Goal: Submit feedback/report problem: Submit feedback/report problem

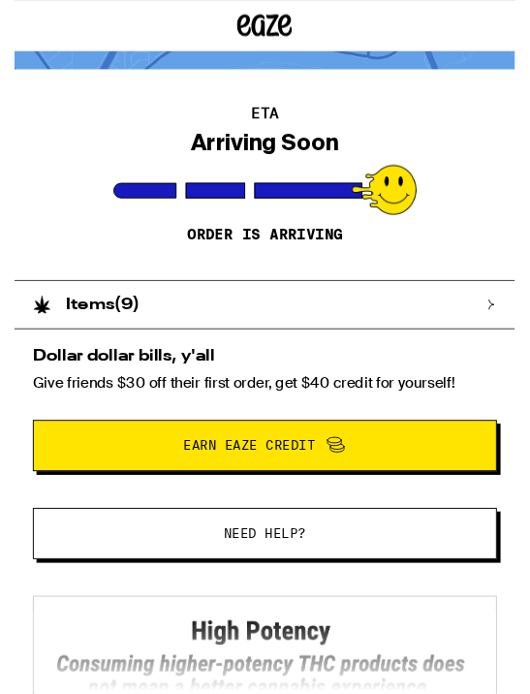
scroll to position [122, 0]
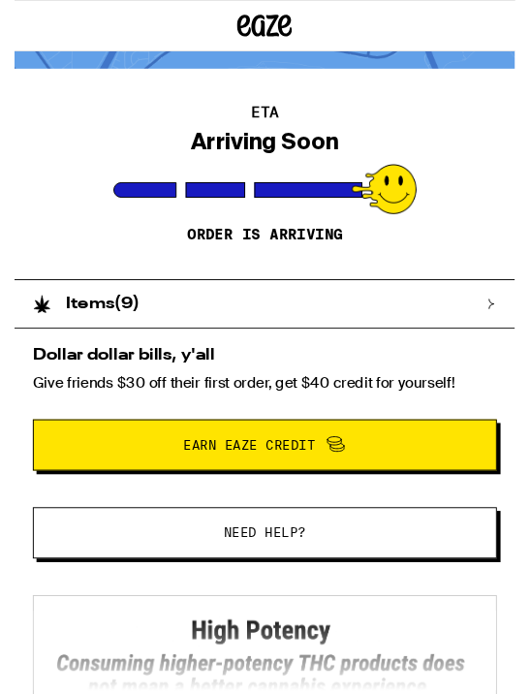
click at [285, 557] on span "Need help?" at bounding box center [265, 564] width 87 height 14
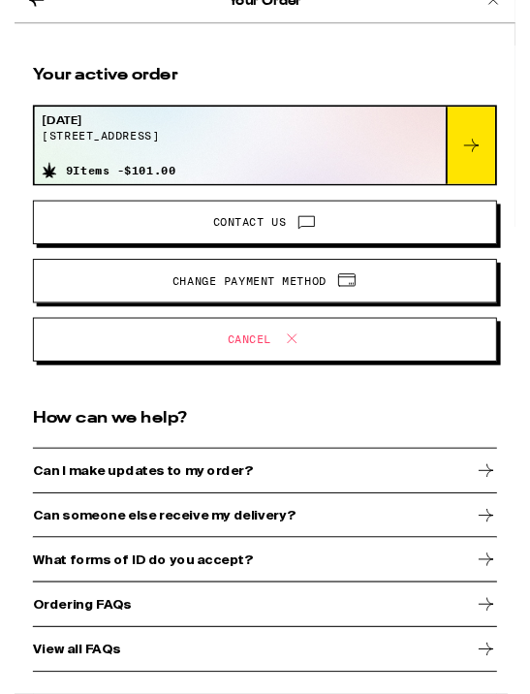
scroll to position [31, 0]
click at [293, 229] on span at bounding box center [304, 235] width 33 height 25
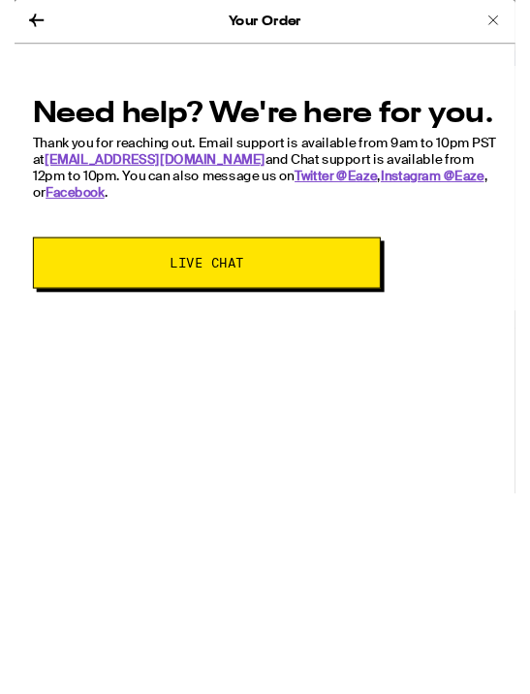
click at [287, 271] on span "Live Chat" at bounding box center [203, 278] width 211 height 14
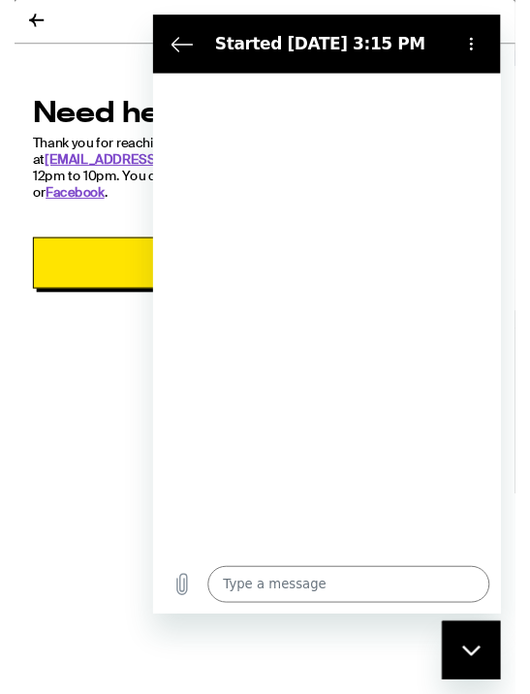
type textarea "x"
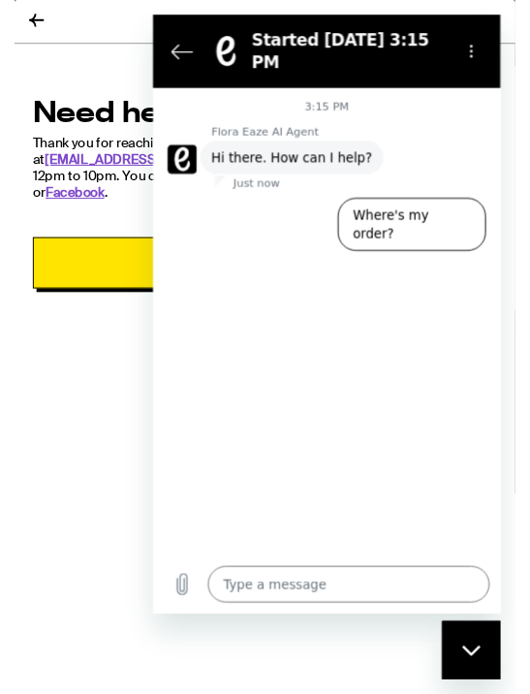
click at [320, 615] on textarea at bounding box center [359, 617] width 298 height 39
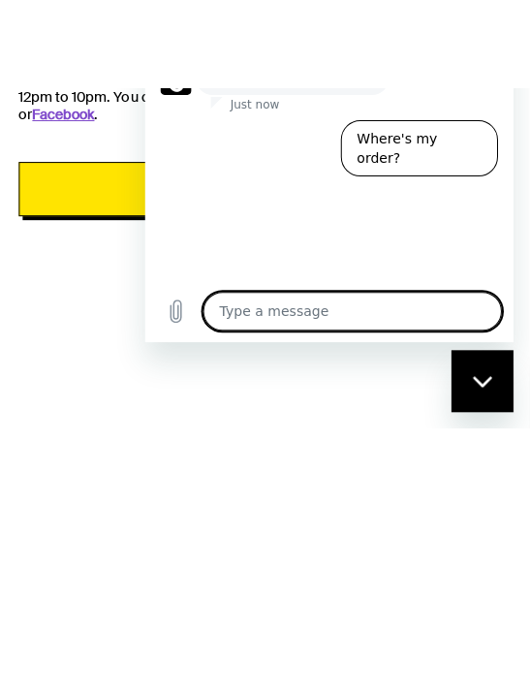
type textarea "I"
type textarea "x"
type textarea "I"
type textarea "x"
type textarea "I h"
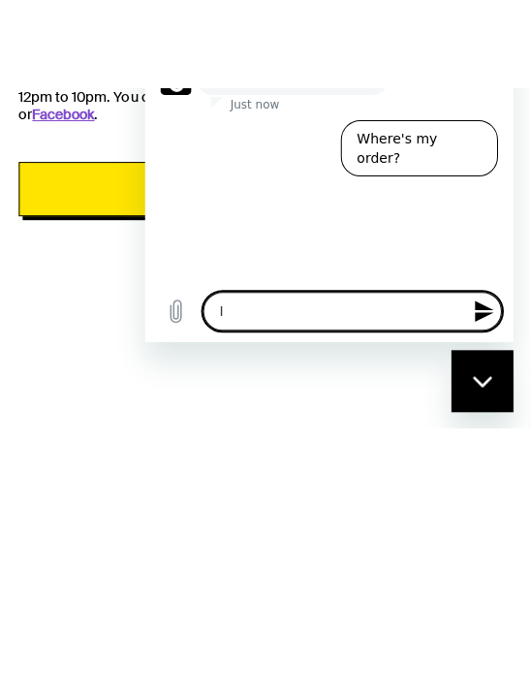
type textarea "x"
type textarea "I ha"
type textarea "x"
type textarea "I hav"
type textarea "x"
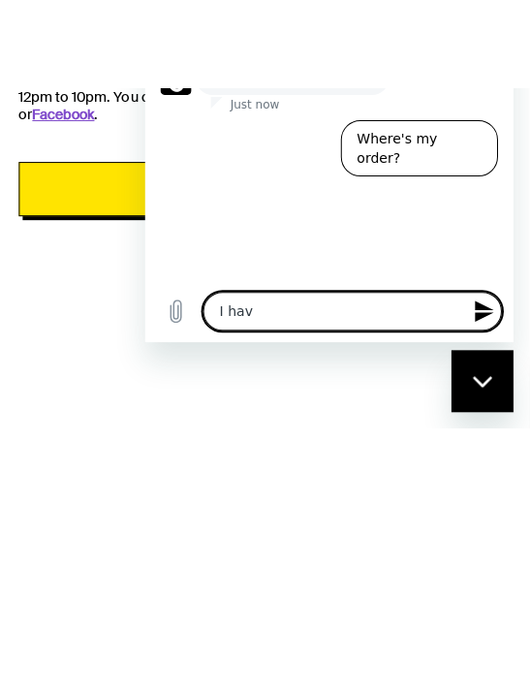
type textarea "I have"
type textarea "x"
type textarea "I have"
type textarea "x"
type textarea "I have o"
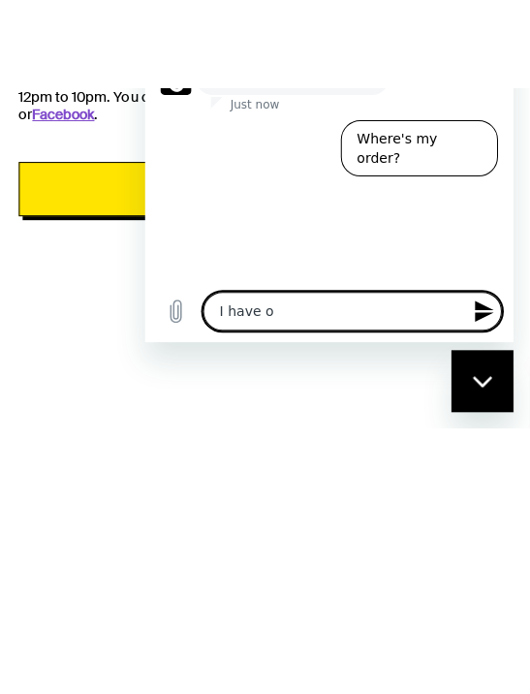
type textarea "x"
type textarea "I have on"
type textarea "x"
type textarea "I have onc"
type textarea "x"
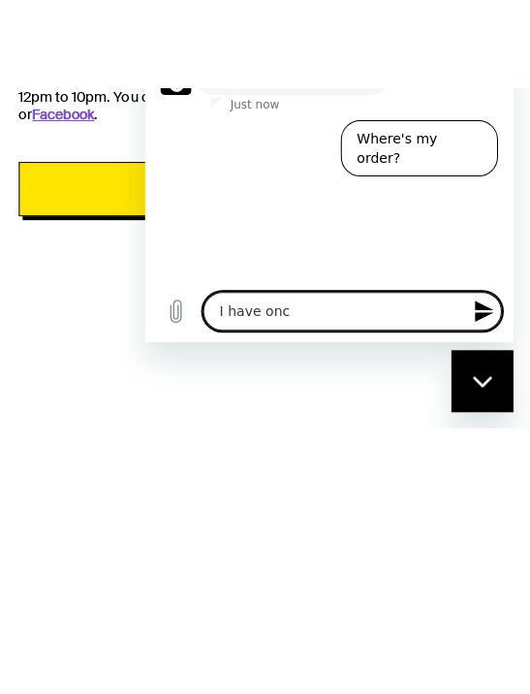
type textarea "I have once"
type textarea "x"
type textarea "I have once"
type textarea "x"
type textarea "I have once a"
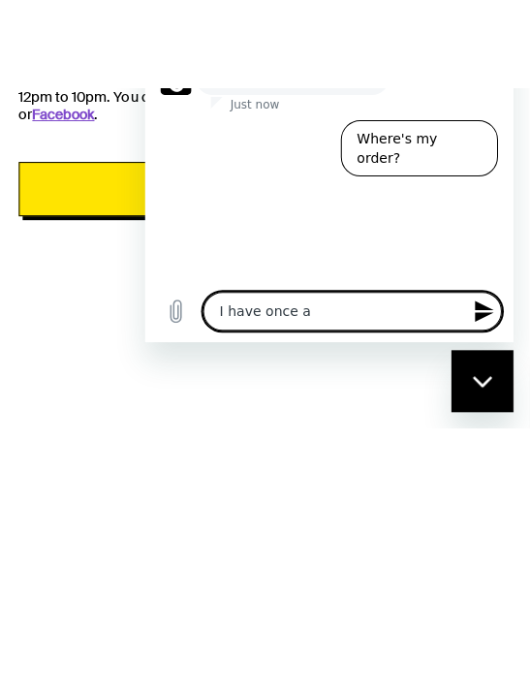
type textarea "x"
type textarea "I have once ag"
type textarea "x"
type textarea "I have once aga"
type textarea "x"
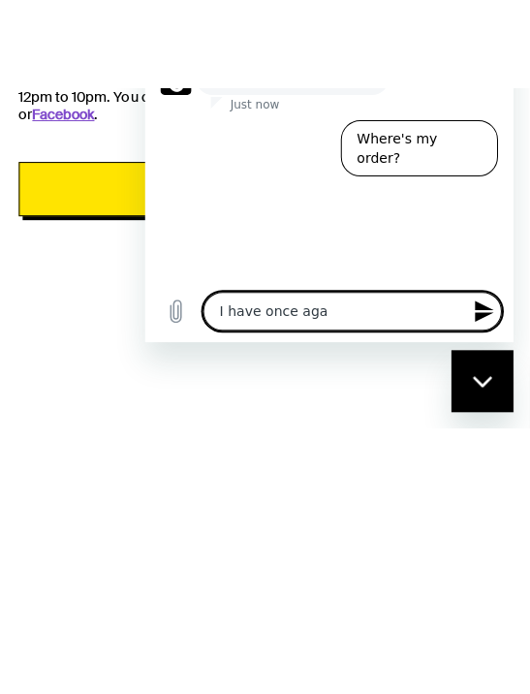
type textarea "I have once agai"
type textarea "x"
type textarea "I have once again"
type textarea "x"
type textarea "I have once again"
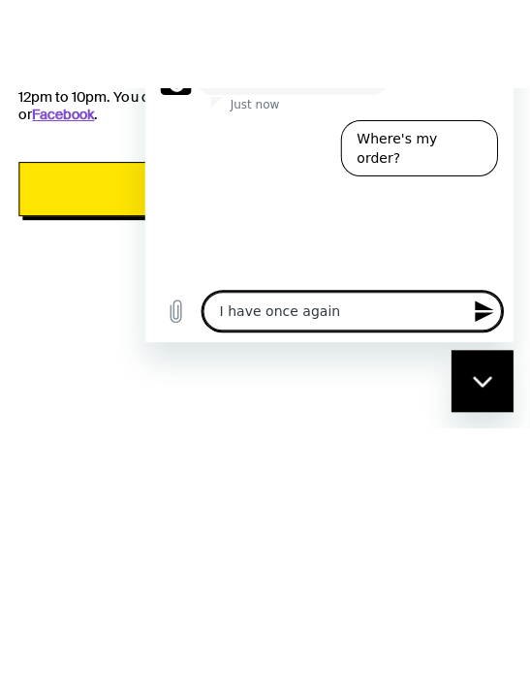
type textarea "x"
type textarea "I have once again r"
type textarea "x"
type textarea "I have once again re"
type textarea "x"
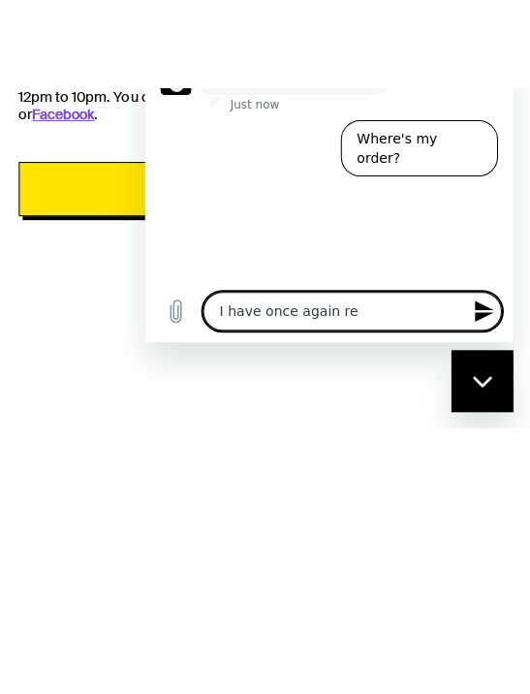
type textarea "I have once again rec"
type textarea "x"
type textarea "I have once again rece"
type textarea "x"
type textarea "I have once again recei"
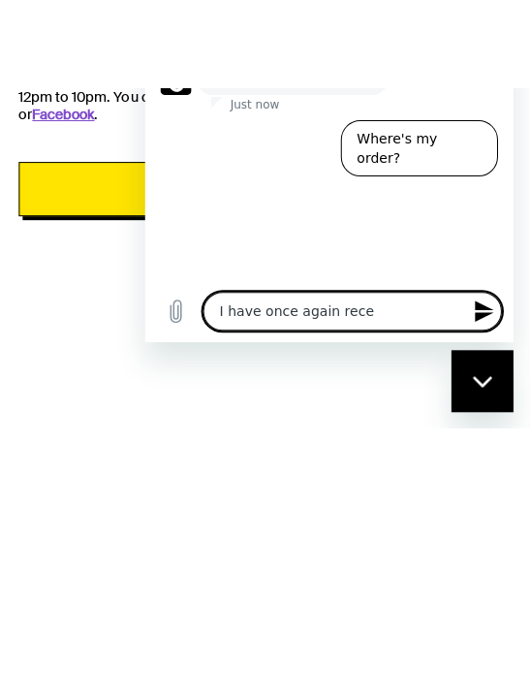
type textarea "x"
type textarea "I have once again receiv"
type textarea "x"
type textarea "I have once again receive"
type textarea "x"
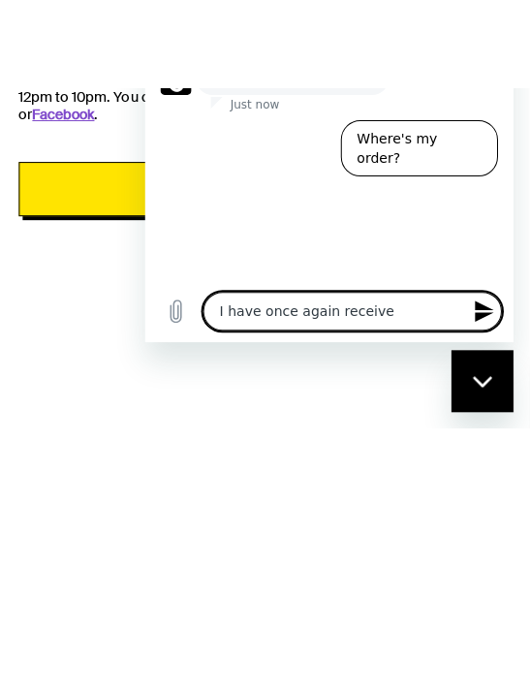
type textarea "I have once again received"
type textarea "x"
type textarea "I have once again received"
type textarea "x"
type textarea "I have once again received t"
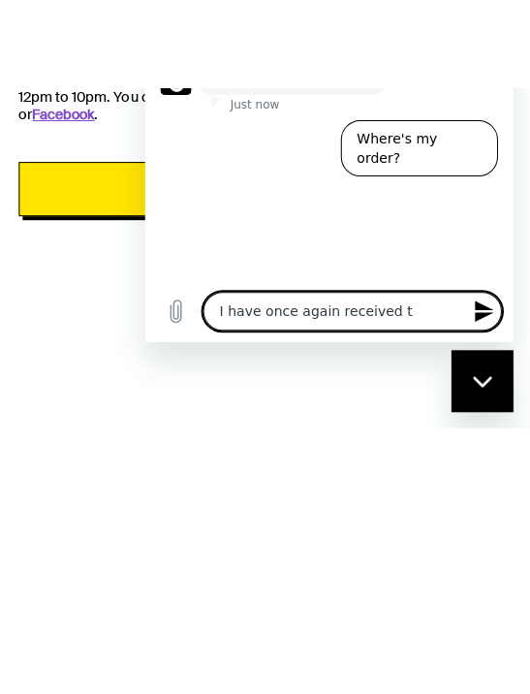
type textarea "x"
type textarea "I have once again received th"
type textarea "x"
type textarea "I have once again received the"
type textarea "x"
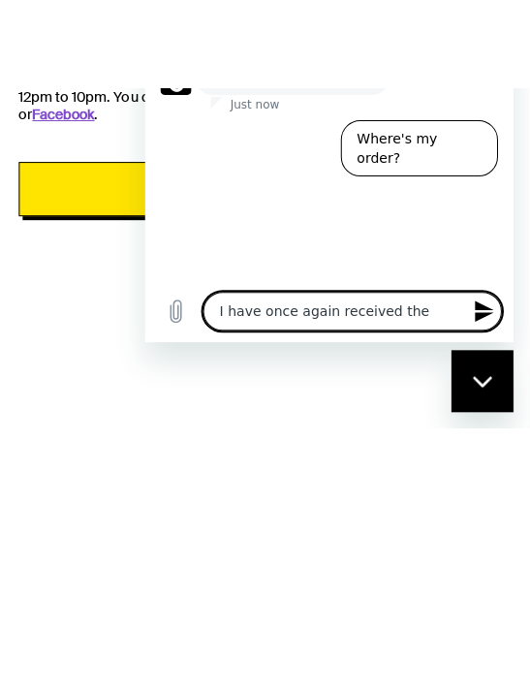
type textarea "I have once again received the"
type textarea "x"
type textarea "I have once again received the w"
type textarea "x"
type textarea "I have once again received the wr"
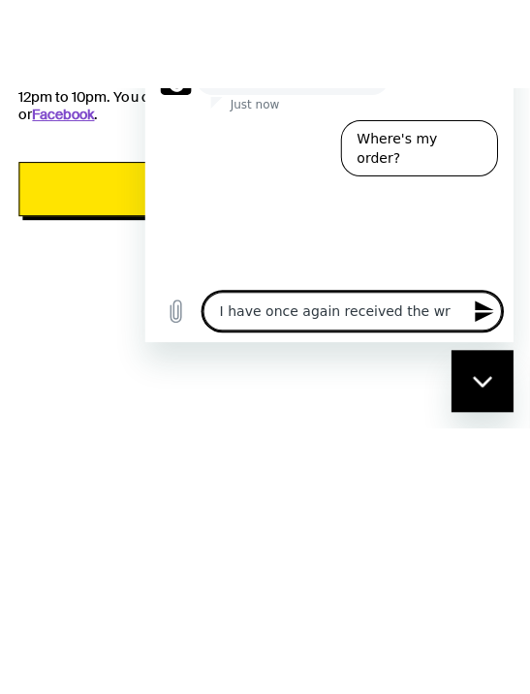
type textarea "x"
type textarea "I have once again received the wro"
type textarea "x"
type textarea "I have once again received the wron"
type textarea "x"
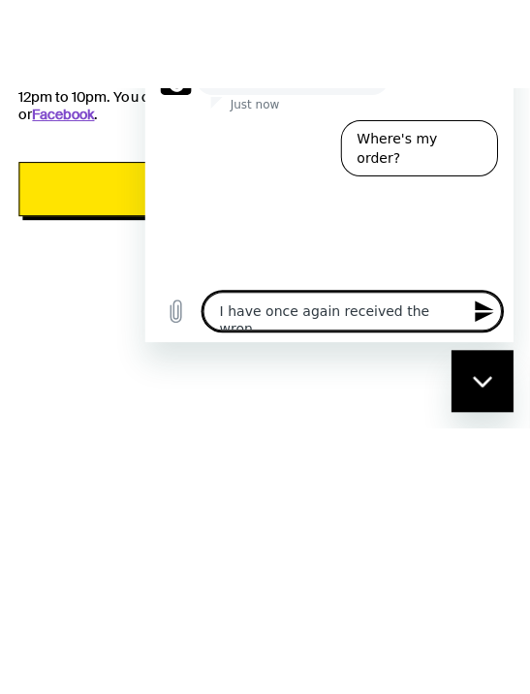
type textarea "I have once again received the wrong"
type textarea "x"
type textarea "I have once again received the wrong"
type textarea "x"
type textarea "I have once again received the wrong p"
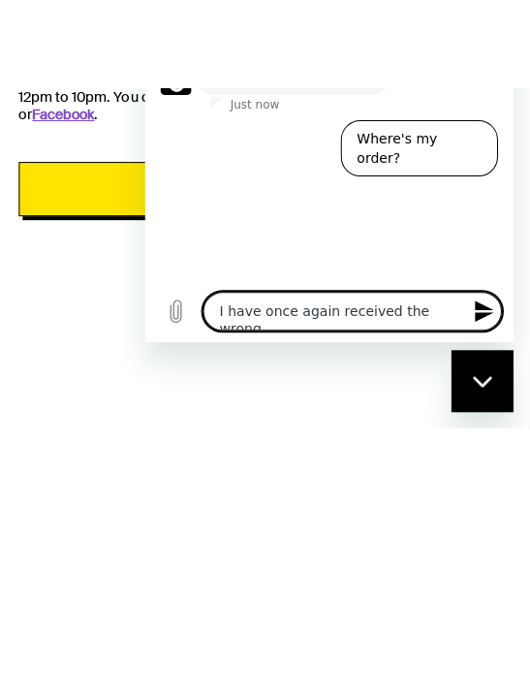
type textarea "x"
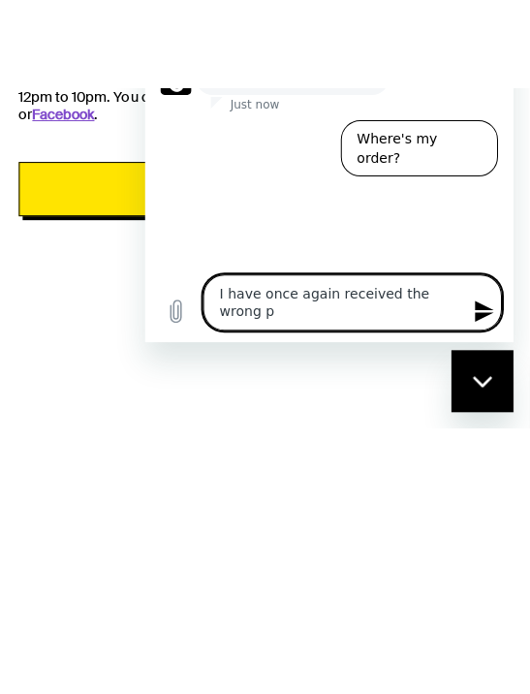
type textarea "I have once again received the wrong pe"
type textarea "x"
type textarea "I have once again received the wrong p"
type textarea "x"
type textarea "I have once again received the wrong"
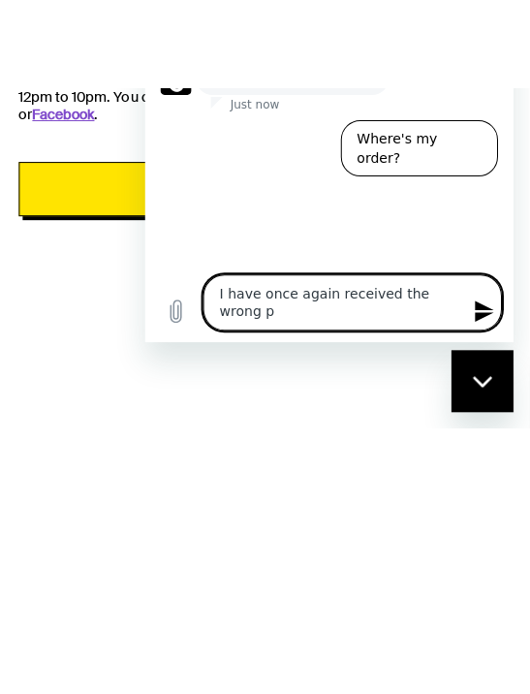
type textarea "x"
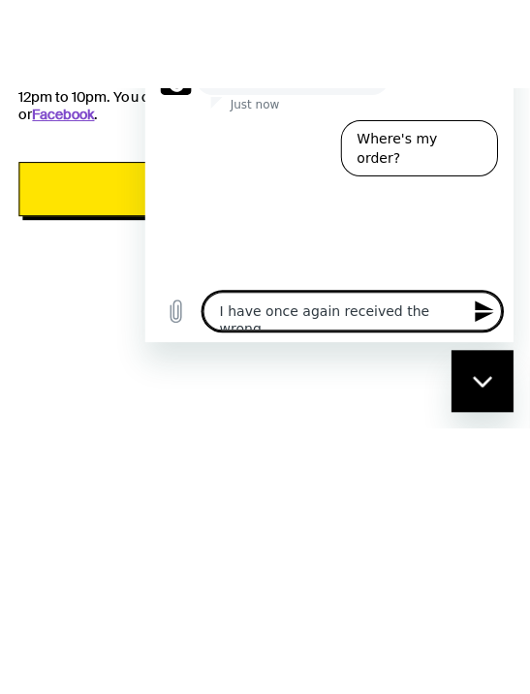
type textarea "I have once again received the wrong o"
type textarea "x"
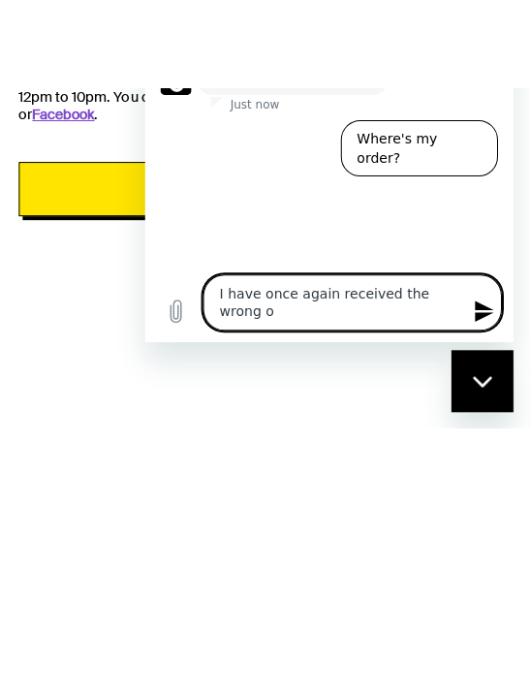
type textarea "I have once again received the wrong or"
type textarea "x"
type textarea "I have once again received the wrong ord"
type textarea "x"
type textarea "I have once again received the wrong orde"
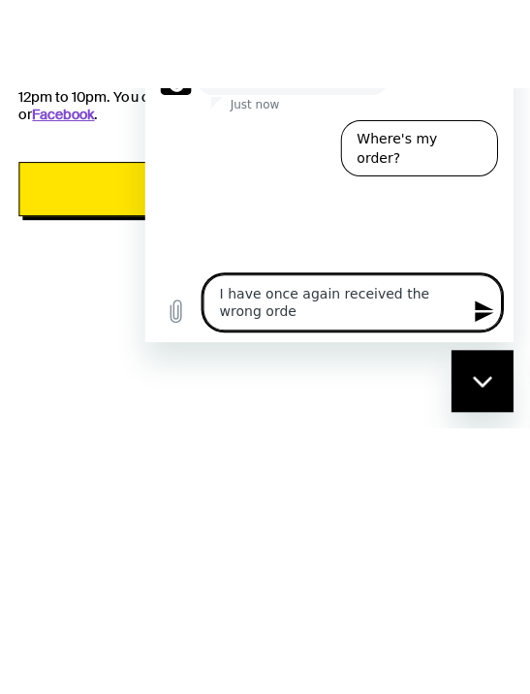
type textarea "x"
type textarea "I have once again received the wrong order"
type textarea "x"
type textarea "I have once again received the wrong order."
type textarea "x"
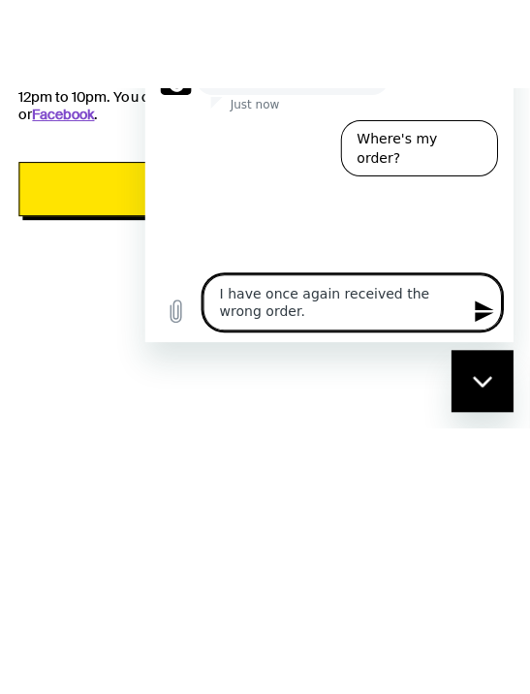
type textarea "I have once again received the wrong order."
type textarea "x"
type textarea "I have once again received the wrong order. M"
type textarea "x"
type textarea "I have once again received the wrong order. My"
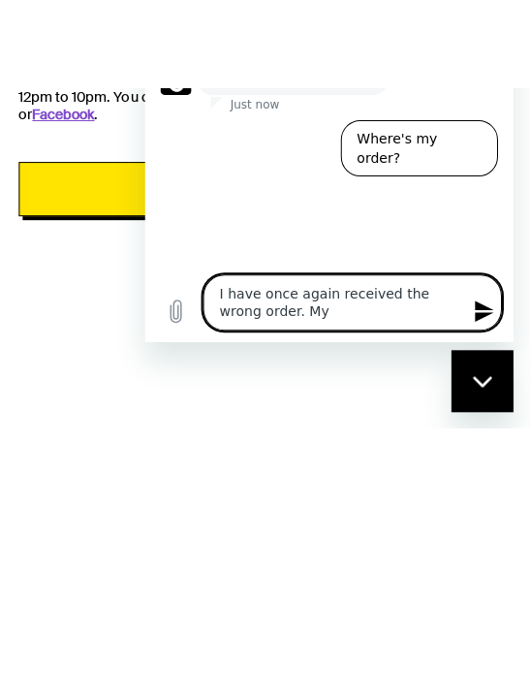
type textarea "x"
type textarea "I have once again received the wrong order. My"
type textarea "x"
type textarea "I have once again received the wrong order. My n"
type textarea "x"
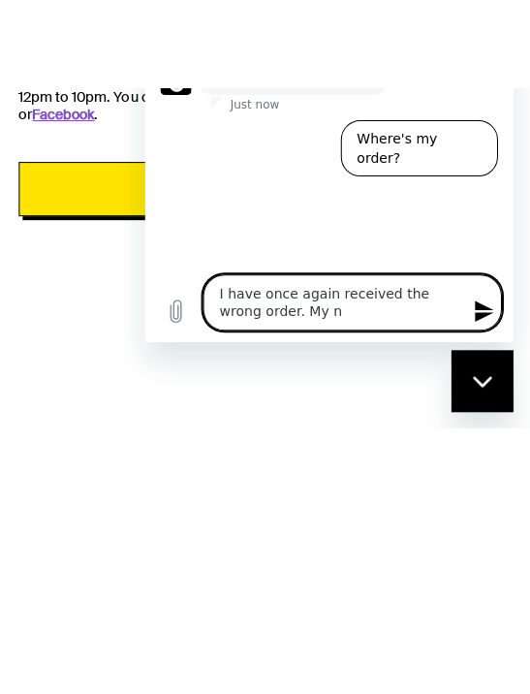
type textarea "I have once again received the wrong order. My na"
type textarea "x"
type textarea "I have once again received the wrong order. My nam"
type textarea "x"
type textarea "I have once again received the wrong order. My name"
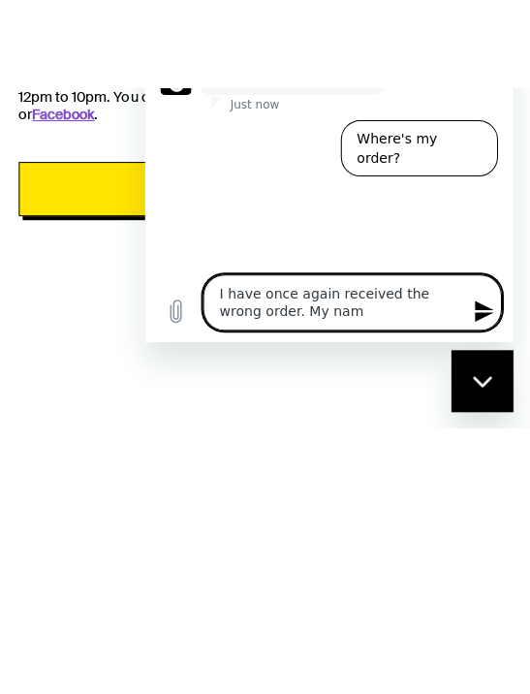
type textarea "x"
type textarea "I have once again received the wrong order. My name"
type textarea "x"
type textarea "I have once again received the wrong order. My name i"
type textarea "x"
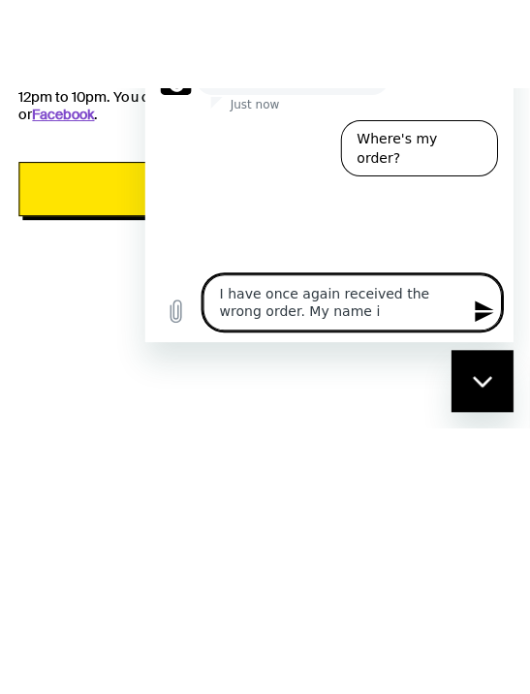
type textarea "I have once again received the wrong order. My name is"
type textarea "x"
type textarea "I have once again received the wrong order. My name is"
type textarea "x"
type textarea "I have once again received the wrong order. My name is R"
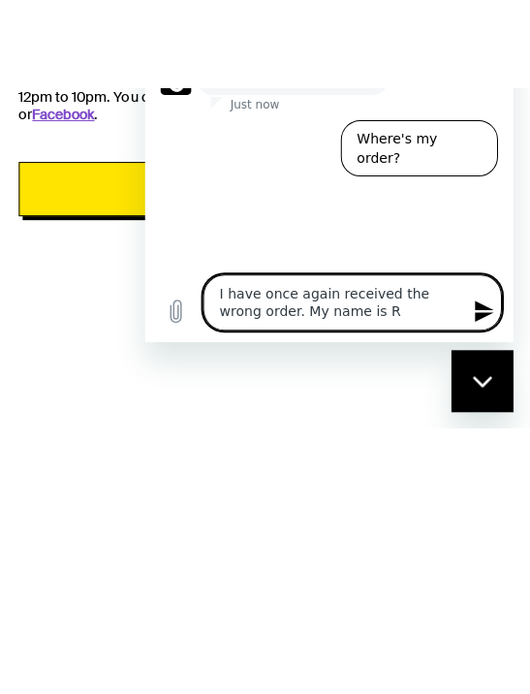
type textarea "x"
type textarea "I have once again received the wrong order. My name is [PERSON_NAME]"
type textarea "x"
type textarea "I have once again received the wrong order. My name is [PERSON_NAME]"
type textarea "x"
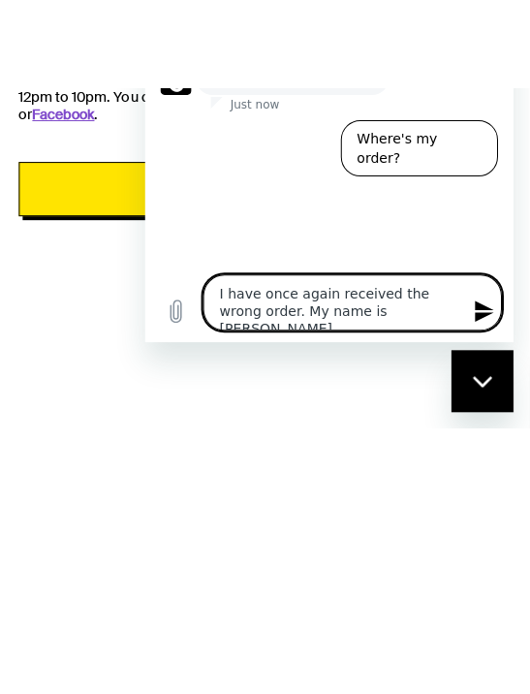
type textarea "I have once again received the wrong order. My name is [GEOGRAPHIC_DATA]"
type textarea "x"
type textarea "I have once again received the wrong order. My name is [PERSON_NAME]"
type textarea "x"
type textarea "I have once again received the wrong order. My name is [PERSON_NAME]"
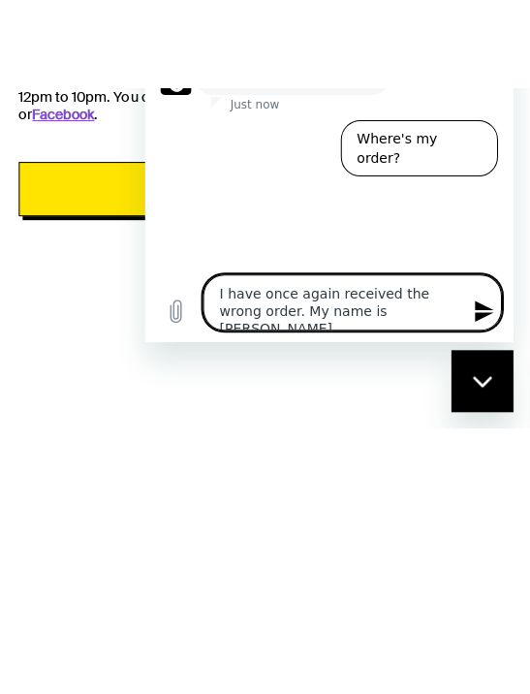
type textarea "x"
type textarea "I have once again received the wrong order. My name is [PERSON_NAME]"
type textarea "x"
type textarea "I have once again received the wrong order. My name is [PERSON_NAME]"
type textarea "x"
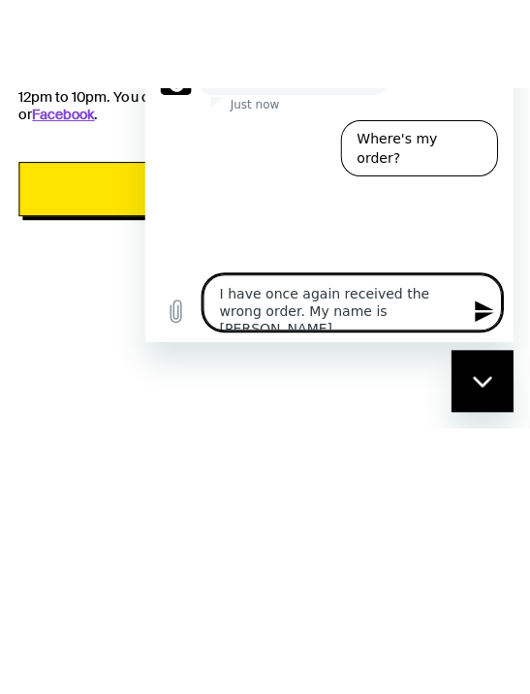
type textarea "I have once again received the wrong order. My name is [PERSON_NAME]"
type textarea "x"
type textarea "I have once again received the wrong order. My name is [PERSON_NAME]"
type textarea "x"
type textarea "I have once again received the wrong order. My name is [PERSON_NAME]"
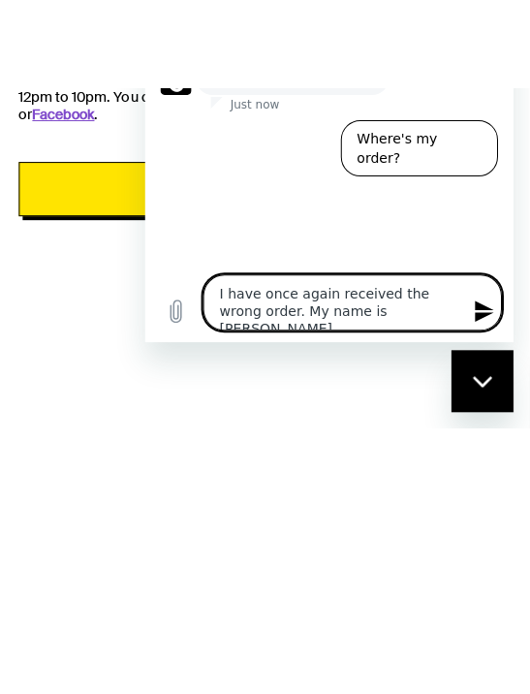
type textarea "x"
type textarea "I have once again received the wrong order. My name is [PERSON_NAME]"
type textarea "x"
type textarea "I have once again received the wrong order. My name is [PERSON_NAME]"
type textarea "x"
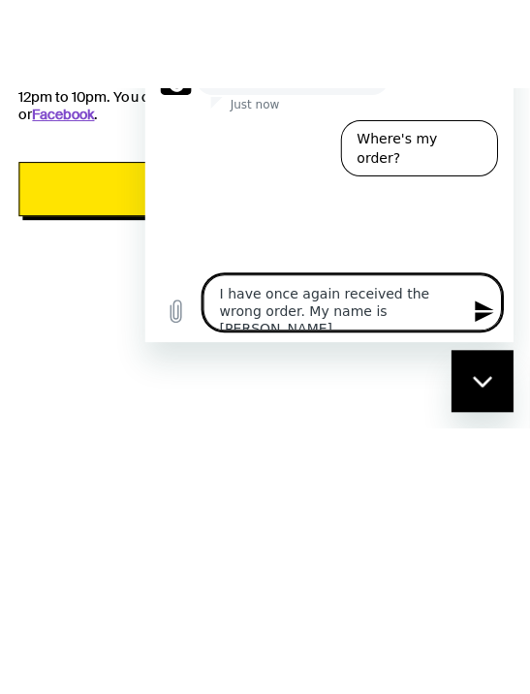
type textarea "I have once again received the wrong order. My name is [PERSON_NAME]"
type textarea "x"
type textarea "I have once again received the wrong order. My name is [PERSON_NAME] a"
type textarea "x"
type textarea "I have once again received the wrong order. My name is [PERSON_NAME] an"
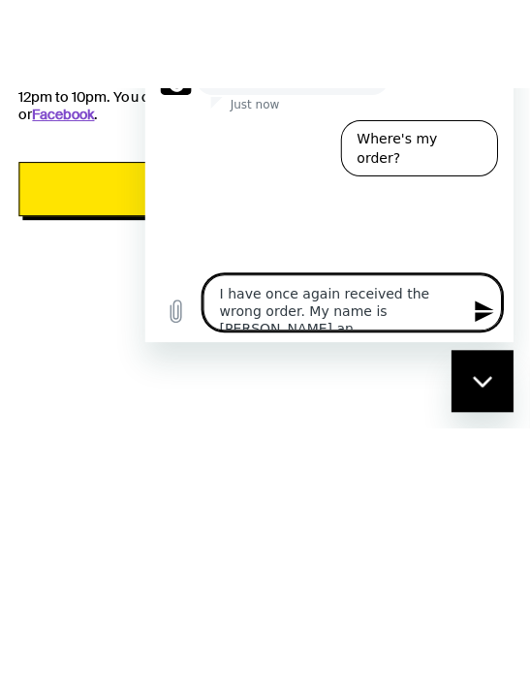
type textarea "x"
type textarea "I have once again received the wrong order. My name is [PERSON_NAME] and"
type textarea "x"
type textarea "I have once again received the wrong order. My name is [PERSON_NAME] and"
type textarea "x"
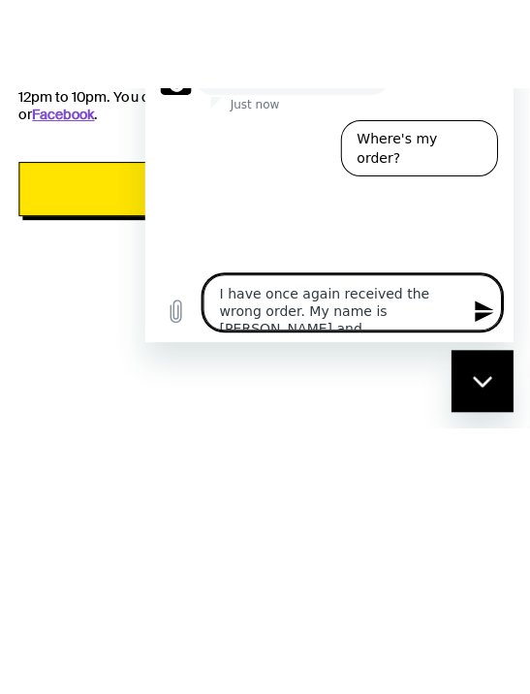
type textarea "I have once again received the wrong order. My name is [PERSON_NAME] and I"
type textarea "x"
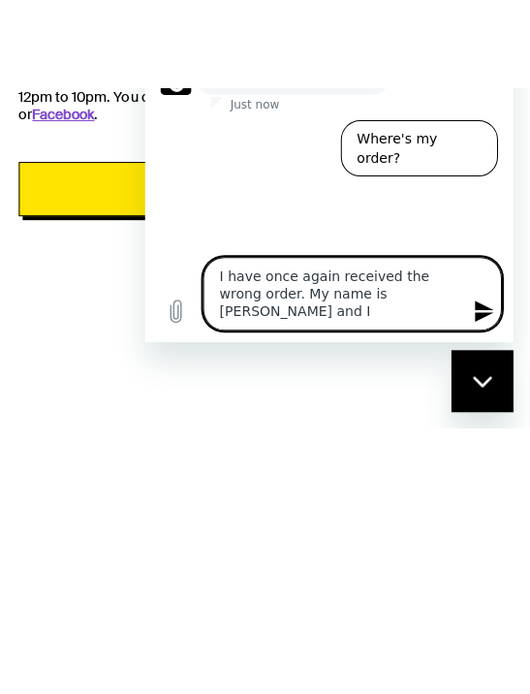
type textarea "I have once again received the wrong order. My name is [PERSON_NAME] and I"
type textarea "x"
type textarea "I have once again received the wrong order. My name is [PERSON_NAME] and I r"
type textarea "x"
type textarea "I have once again received the wrong order. My name is [PERSON_NAME] and I re"
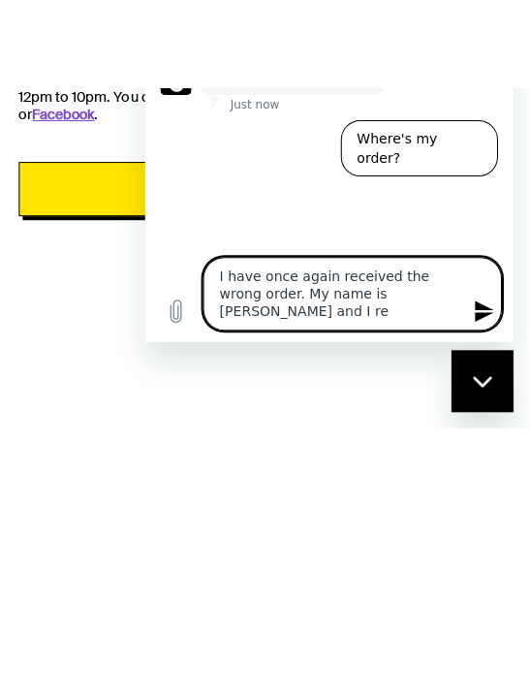
type textarea "x"
type textarea "I have once again received the wrong order. My name is [PERSON_NAME] and I rec"
type textarea "x"
type textarea "I have once again received the wrong order. My name is [PERSON_NAME] and I rece"
type textarea "x"
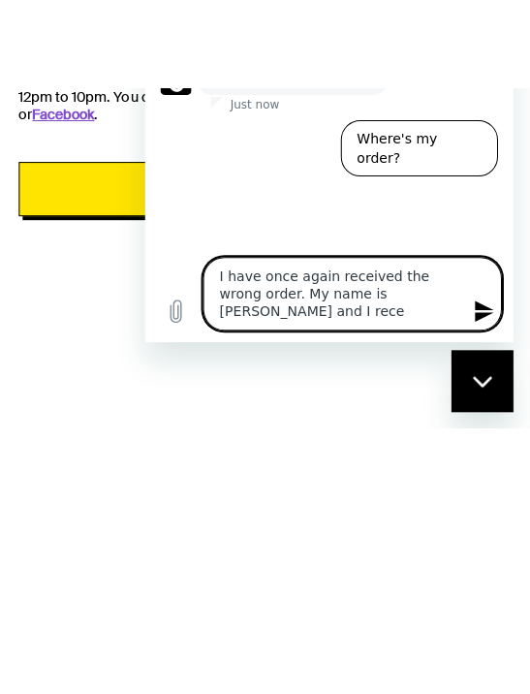
type textarea "I have once again received the wrong order. My name is [PERSON_NAME] and I recei"
type textarea "x"
type textarea "I have once again received the wrong order. My name is [PERSON_NAME] and I rece…"
type textarea "x"
type textarea "I have once again received the wrong order. My name is [PERSON_NAME] and I rece…"
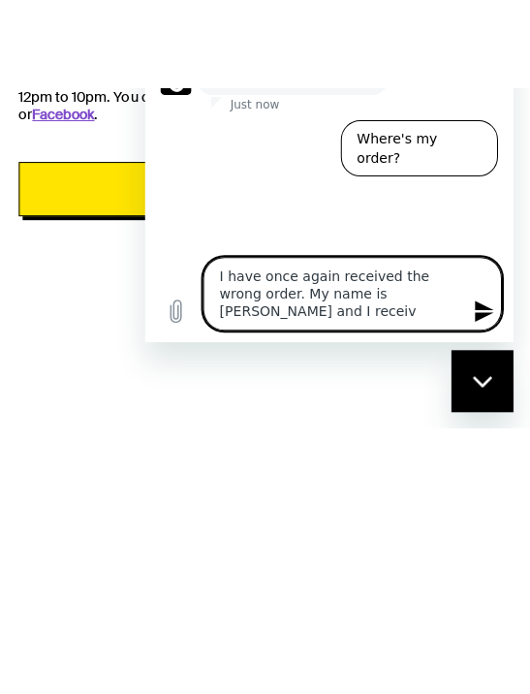
type textarea "x"
type textarea "I have once again received the wrong order. My name is [PERSON_NAME] and I rece…"
type textarea "x"
type textarea "I have once again received the wrong order. My name is [PERSON_NAME] and I rece…"
type textarea "x"
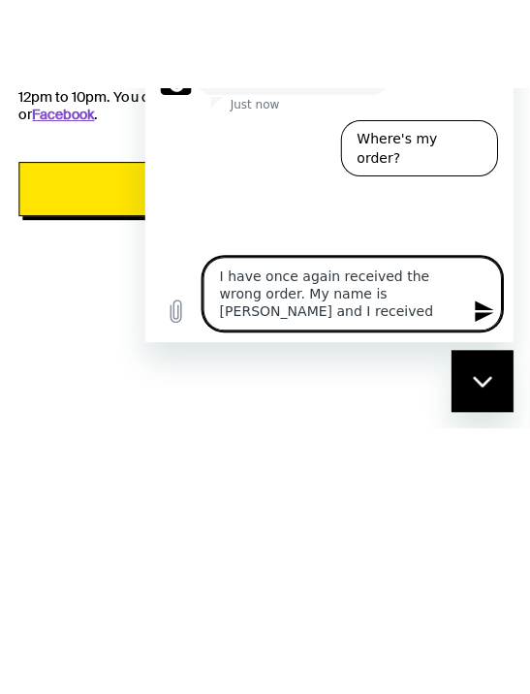
type textarea "I have once again received the wrong order. My name is [PERSON_NAME] and I rece…"
type textarea "x"
type textarea "I have once again received the wrong order. My name is [PERSON_NAME] and I rece…"
type textarea "x"
type textarea "I have once again received the wrong order. My name is [PERSON_NAME] and I rece…"
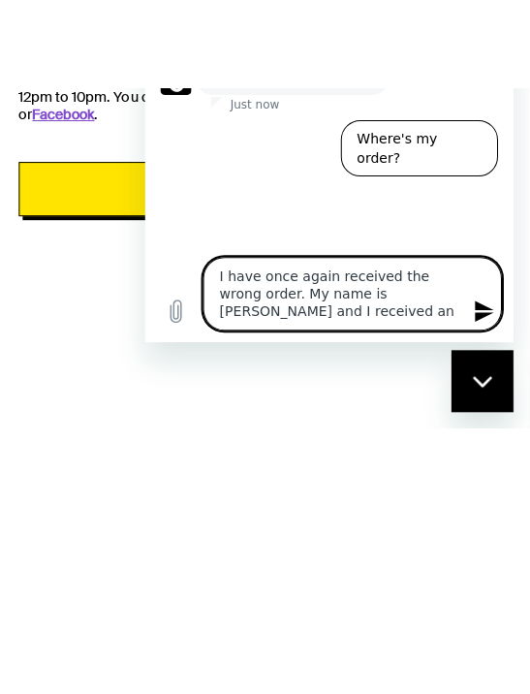
type textarea "x"
type textarea "I have once again received the wrong order. My name is [PERSON_NAME] and I rece…"
type textarea "x"
type textarea "I have once again received the wrong order. My name is [PERSON_NAME] and I rece…"
type textarea "x"
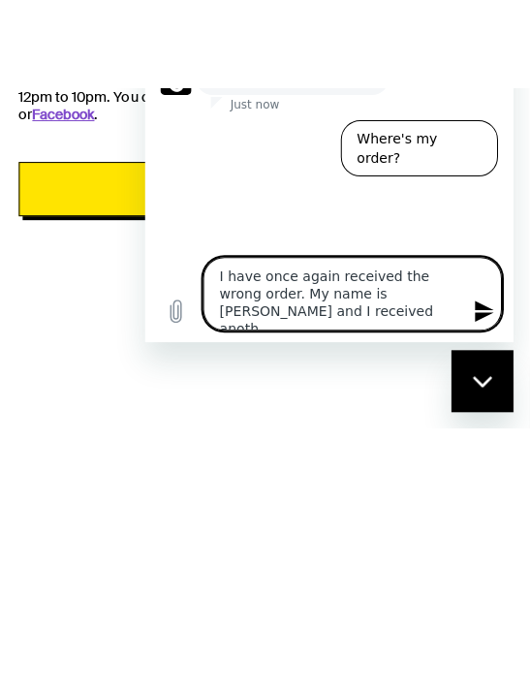
type textarea "I have once again received the wrong order. My name is [PERSON_NAME] and I rece…"
type textarea "x"
type textarea "I have once again received the wrong order. My name is [PERSON_NAME] and I rece…"
type textarea "x"
type textarea "I have once again received the wrong order. My name is [PERSON_NAME] and I rece…"
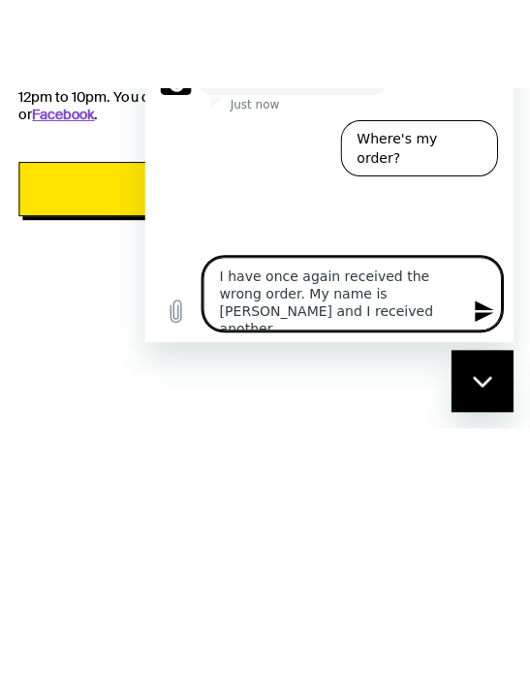
type textarea "x"
type textarea "I have once again received the wrong order. My name is [PERSON_NAME] and I rece…"
type textarea "x"
type textarea "I have once again received the wrong order. My name is [PERSON_NAME] and I rece…"
type textarea "x"
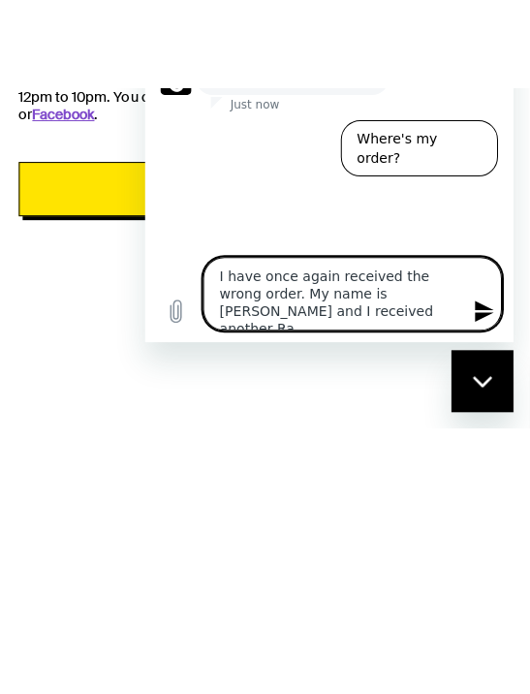
type textarea "I have once again received the wrong order. My name is [PERSON_NAME] and I rece…"
type textarea "x"
type textarea "I have once again received the wrong order. My name is [PERSON_NAME] and I rece…"
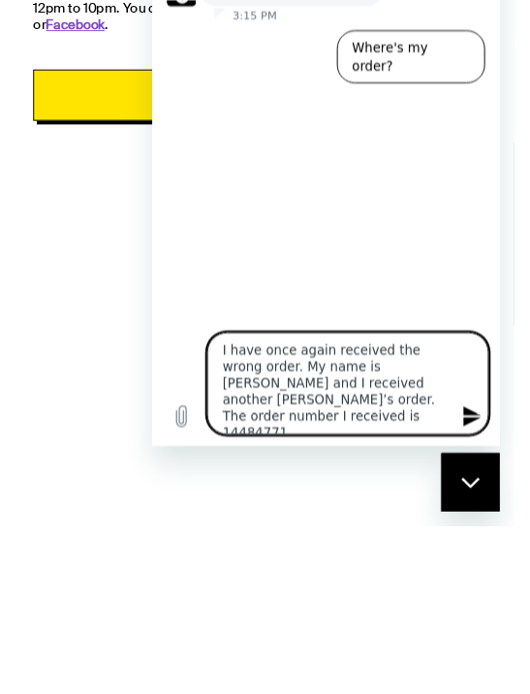
click at [481, 474] on div "Your Order Need help? We're here for you. Thank you for reaching out. Email sup…" at bounding box center [264, 367] width 529 height 734
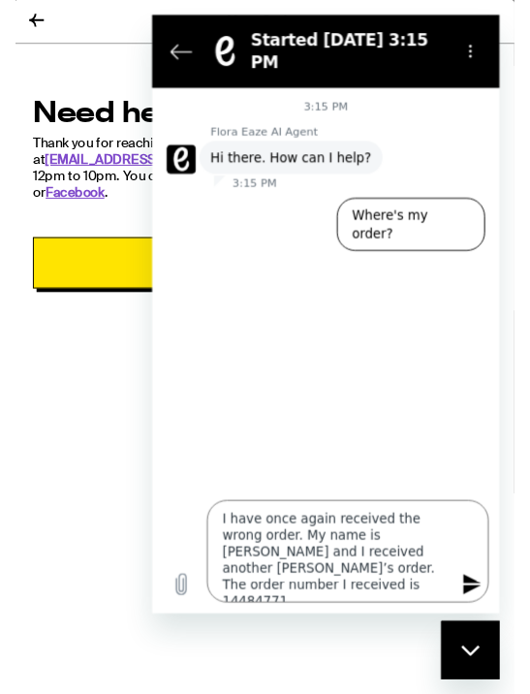
click at [484, 620] on icon "Send message" at bounding box center [490, 616] width 18 height 21
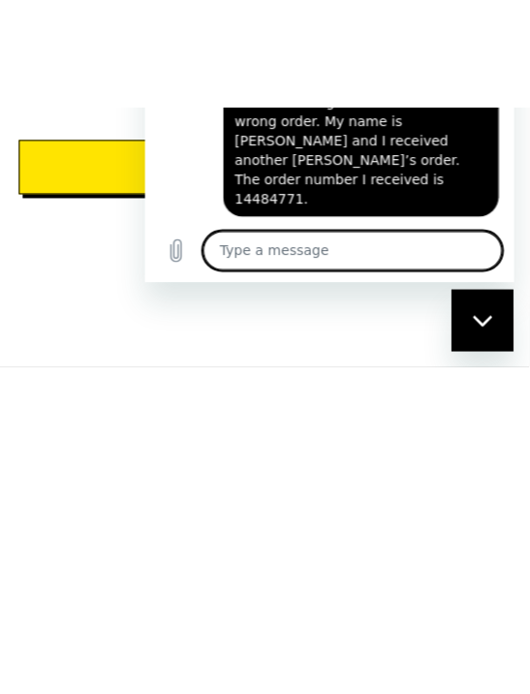
scroll to position [494, 0]
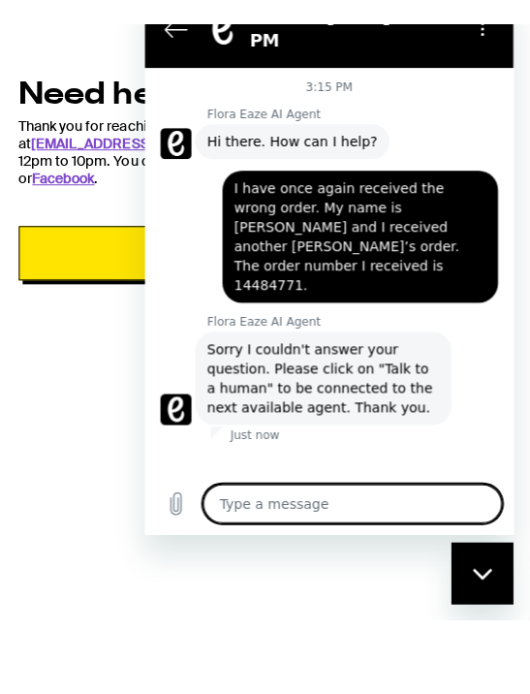
click at [247, 189] on span "I have once again received the wrong order. My name is [PERSON_NAME] and I rece…" at bounding box center [359, 236] width 252 height 116
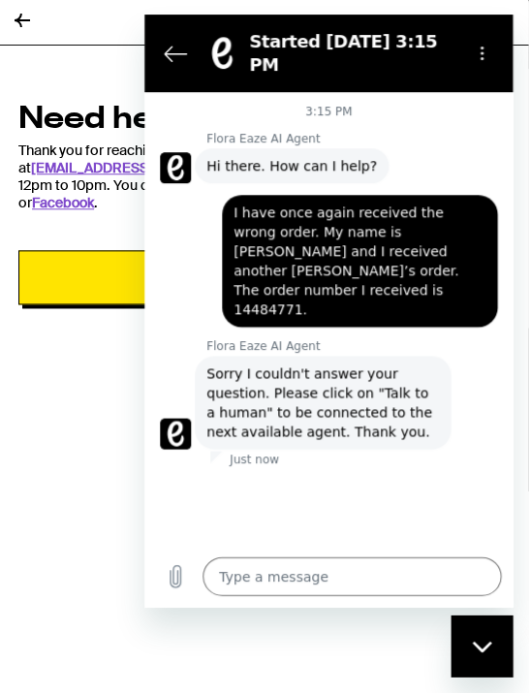
click at [477, 651] on icon "Close messaging window" at bounding box center [482, 645] width 20 height 13
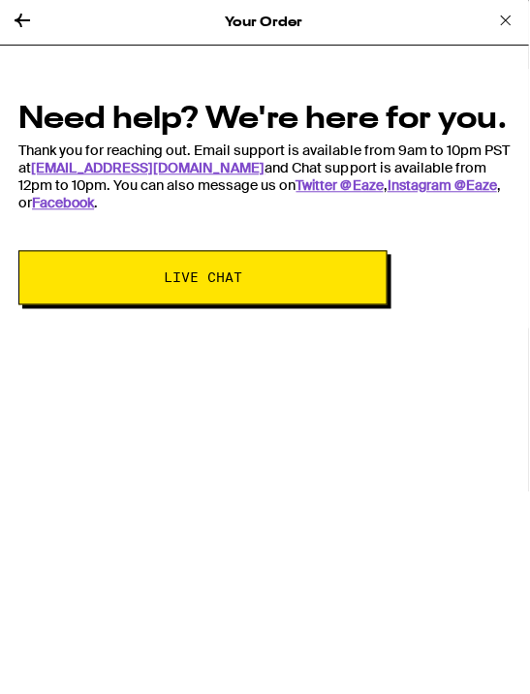
click at [282, 257] on button "Live Chat" at bounding box center [203, 278] width 368 height 54
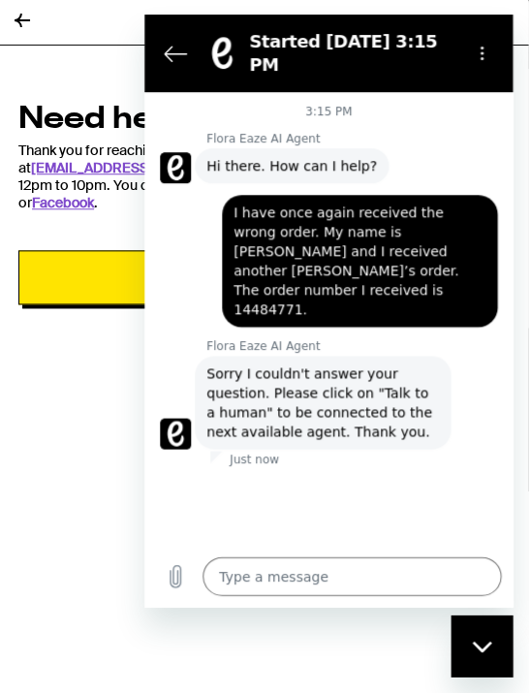
click at [285, 595] on textarea at bounding box center [351, 575] width 298 height 39
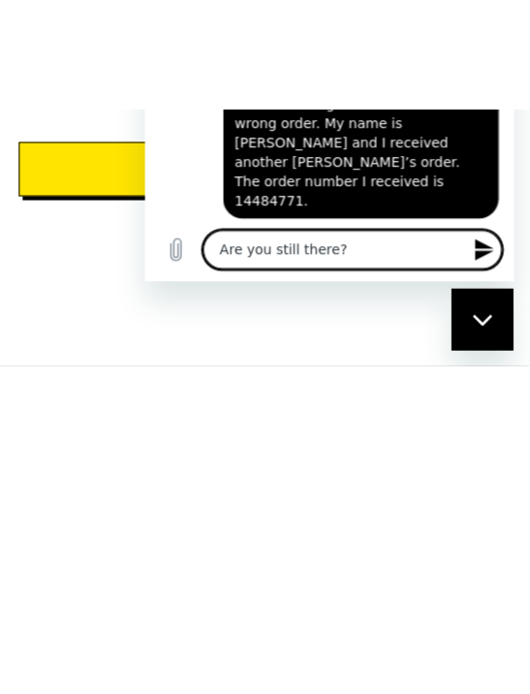
click at [481, 261] on icon "Send message" at bounding box center [483, 248] width 23 height 23
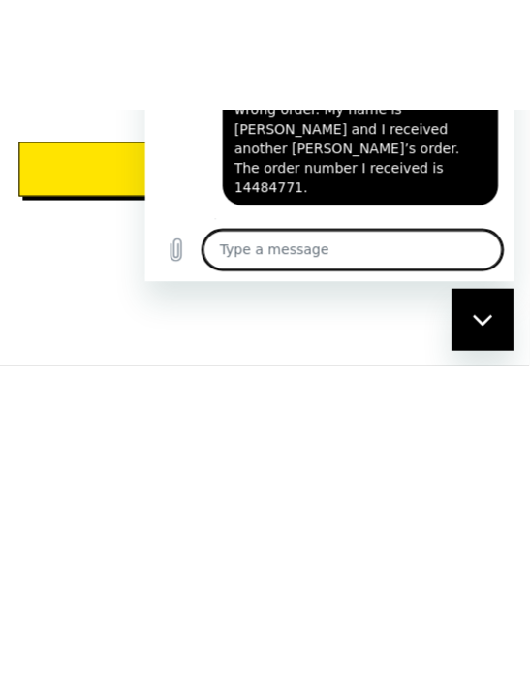
scroll to position [15, 0]
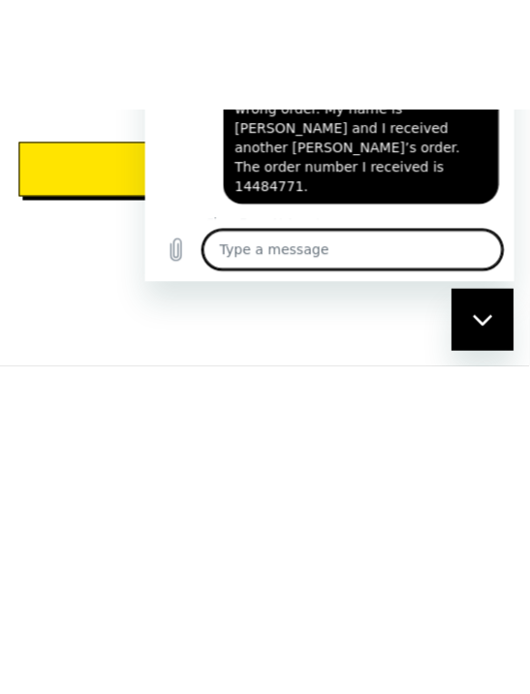
click at [482, 329] on div "Close messaging window" at bounding box center [481, 319] width 58 height 58
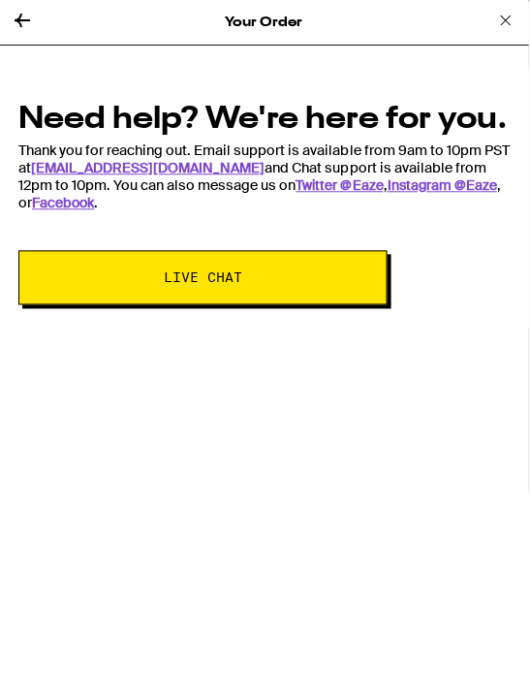
click at [22, 31] on button at bounding box center [23, 23] width 23 height 26
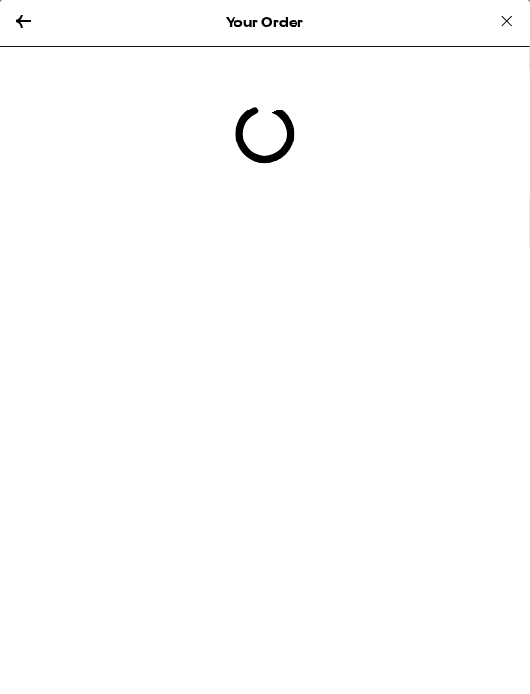
scroll to position [121, 0]
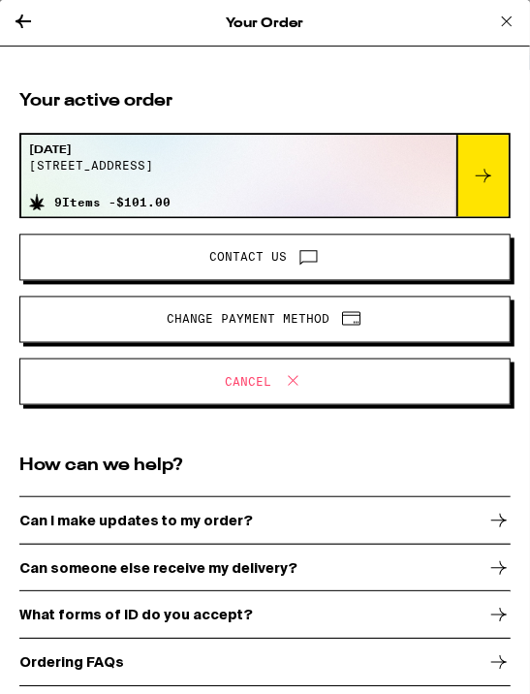
click at [346, 264] on span "Contact Us" at bounding box center [264, 256] width 457 height 25
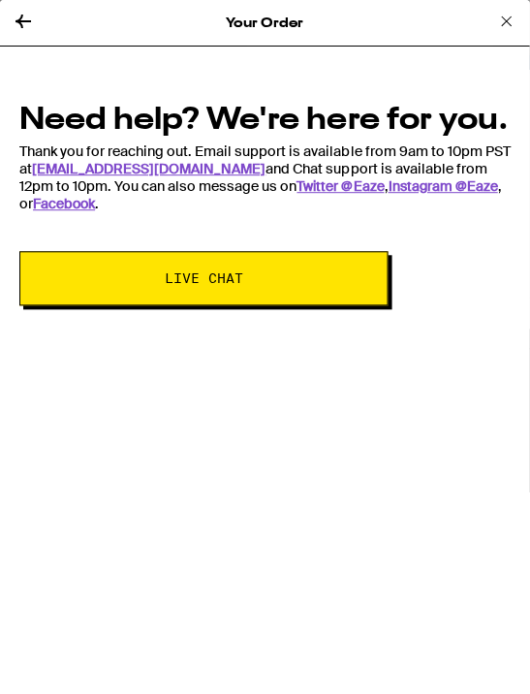
click at [268, 257] on button "Live Chat" at bounding box center [203, 278] width 368 height 54
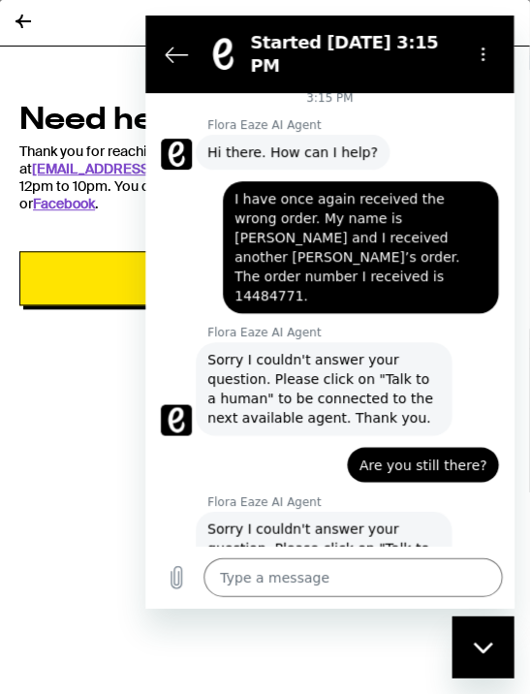
click at [324, 595] on textarea at bounding box center [352, 575] width 298 height 39
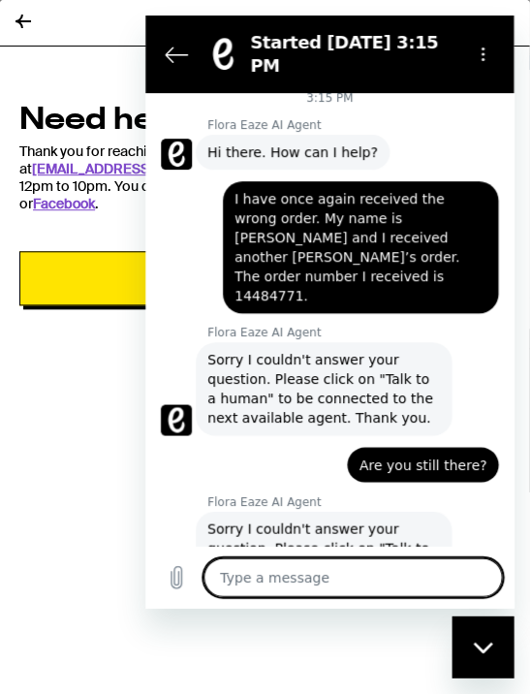
scroll to position [243, 0]
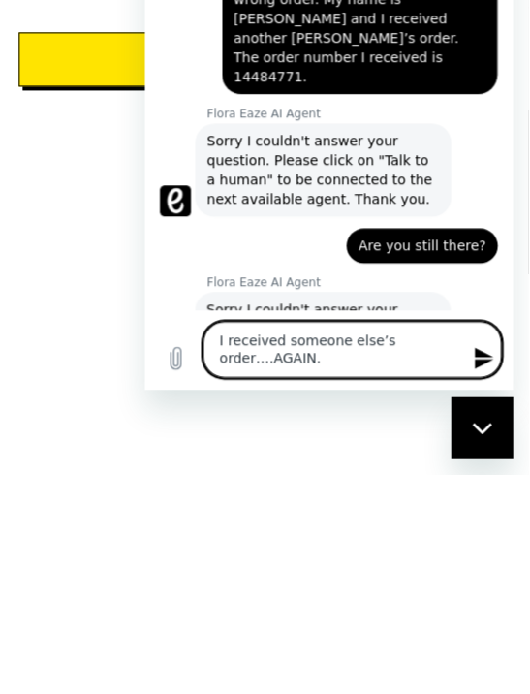
click at [473, 370] on icon "Send message" at bounding box center [483, 358] width 23 height 23
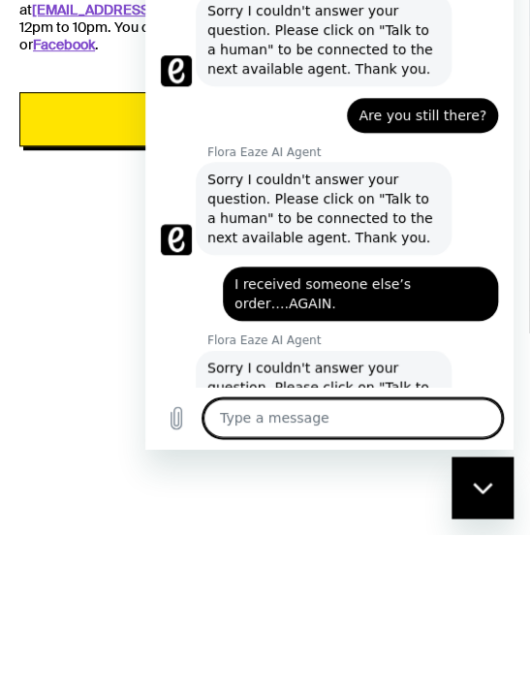
scroll to position [202, 0]
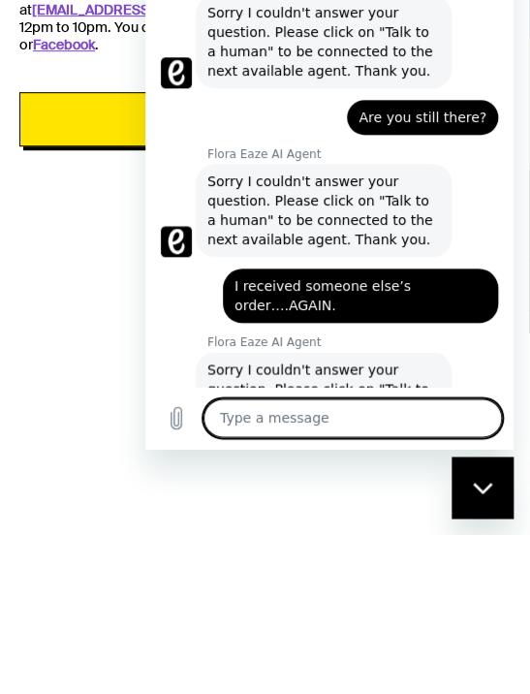
click at [92, 251] on button "Live Chat" at bounding box center [203, 278] width 368 height 54
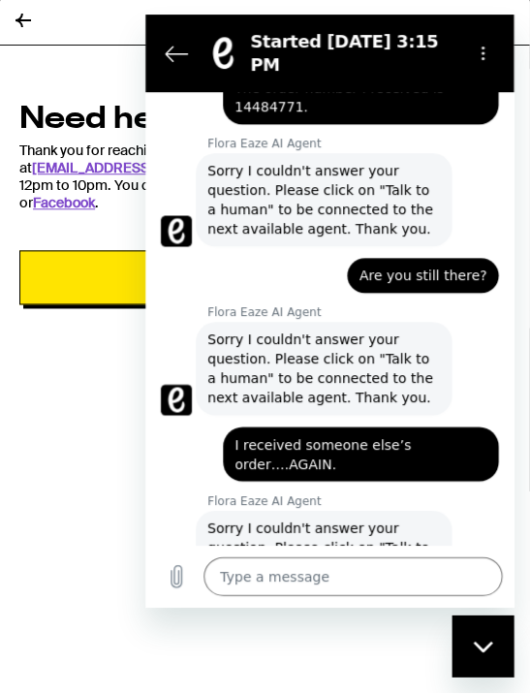
click at [87, 407] on div "Your Order Need help? We're here for you. Thank you for reaching out. Email sup…" at bounding box center [264, 346] width 529 height 693
click at [91, 458] on div "Your Order Need help? We're here for you. Thank you for reaching out. Email sup…" at bounding box center [264, 346] width 529 height 693
click at [179, 66] on button "Back to the conversation list" at bounding box center [176, 53] width 39 height 39
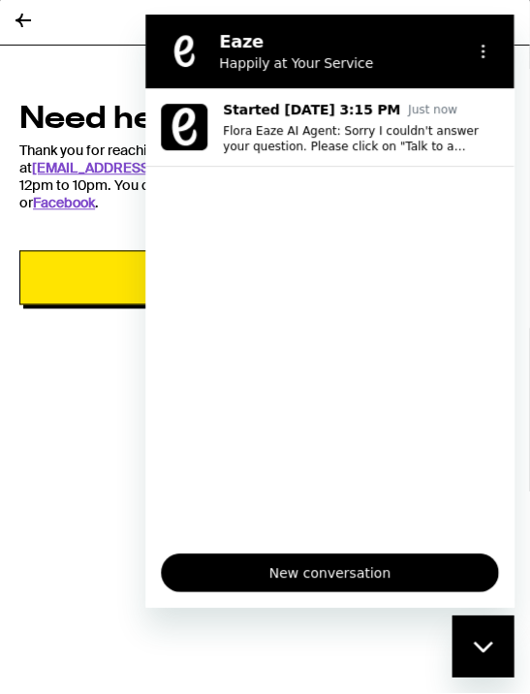
click at [178, 54] on figure at bounding box center [184, 51] width 39 height 39
click at [42, 43] on div "Your Order" at bounding box center [264, 23] width 529 height 47
click at [41, 42] on div "Your Order" at bounding box center [264, 23] width 529 height 47
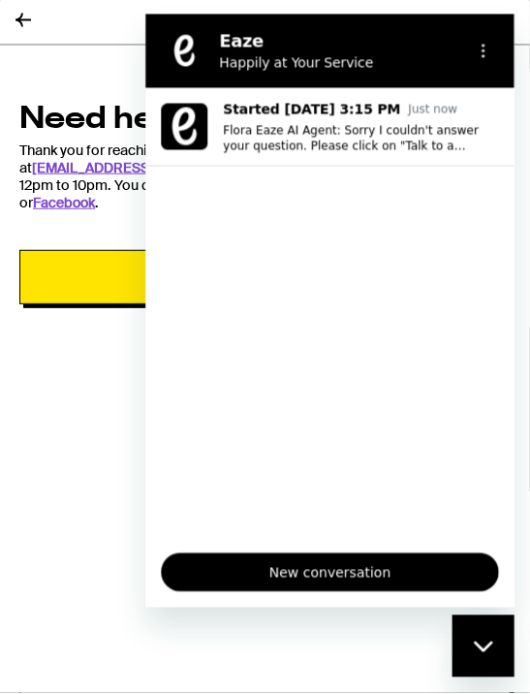
scroll to position [227, 0]
click at [474, 53] on button "Options menu" at bounding box center [482, 50] width 39 height 39
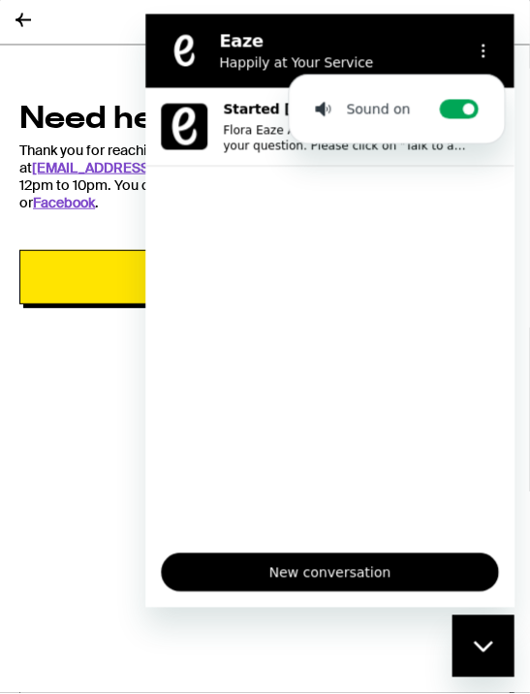
click at [485, 49] on icon "Options menu" at bounding box center [483, 51] width 16 height 16
click at [481, 53] on icon "Options menu" at bounding box center [483, 51] width 16 height 16
click at [480, 52] on icon "Options menu" at bounding box center [483, 51] width 16 height 16
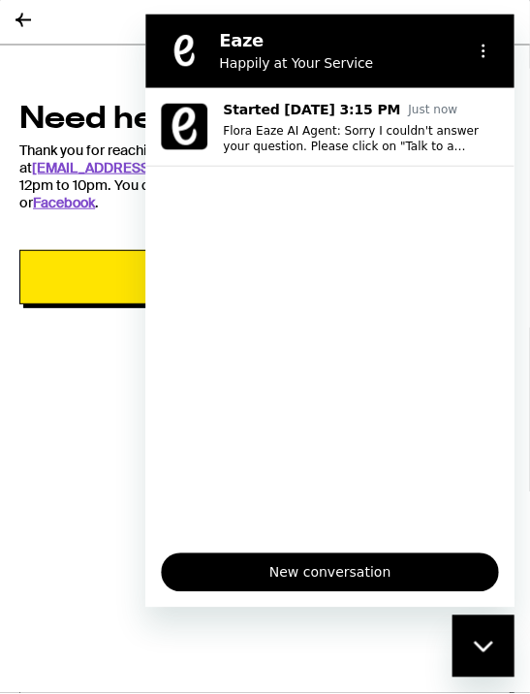
click at [245, 76] on section "Eaze Happily at Your Service Sound on Toggle sound notifications" at bounding box center [329, 51] width 368 height 74
click at [477, 50] on icon "Options menu" at bounding box center [483, 51] width 16 height 16
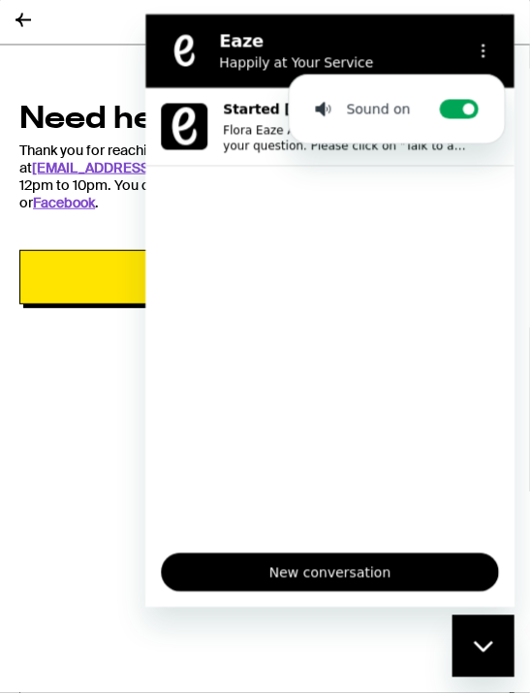
click at [102, 53] on div "Your Order Need help? We're here for you. Thank you for reaching out. Email sup…" at bounding box center [264, 346] width 529 height 693
click at [25, 21] on icon at bounding box center [23, 21] width 23 height 23
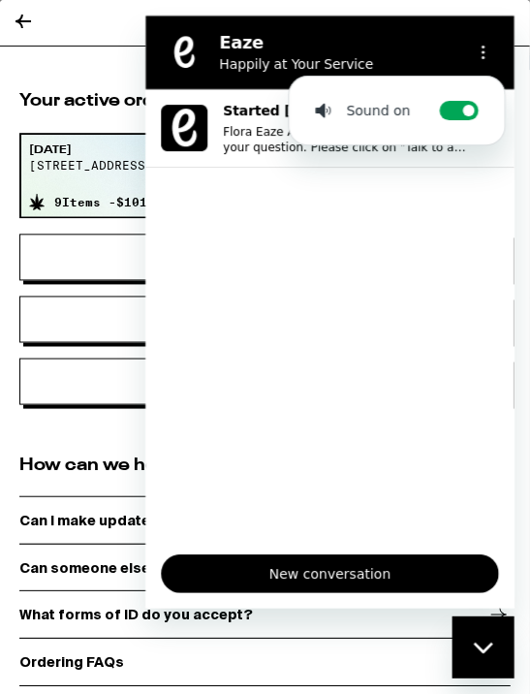
click at [385, 583] on span "New conversation" at bounding box center [329, 571] width 304 height 23
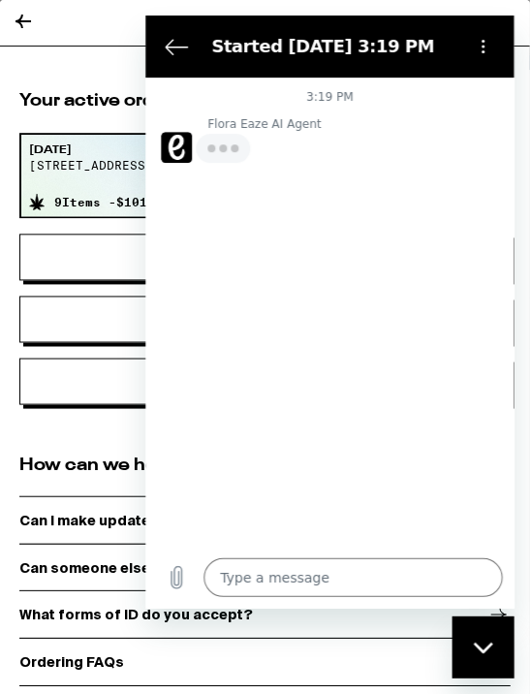
click at [346, 595] on textarea at bounding box center [352, 575] width 298 height 39
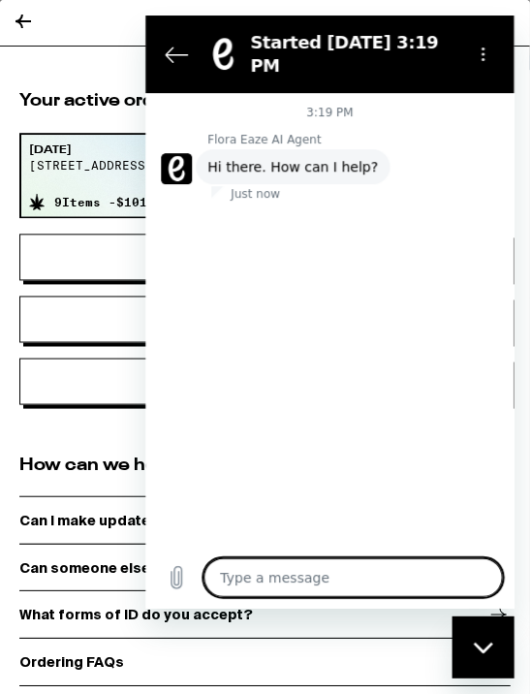
scroll to position [243, 0]
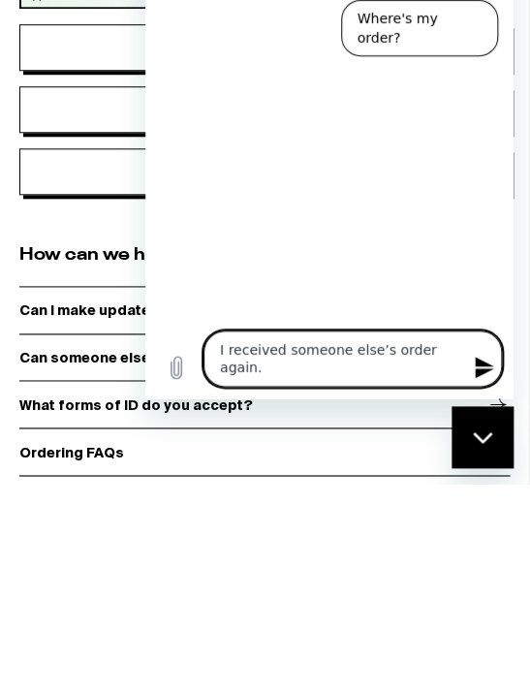
click at [467, 387] on button "Send message" at bounding box center [482, 367] width 39 height 39
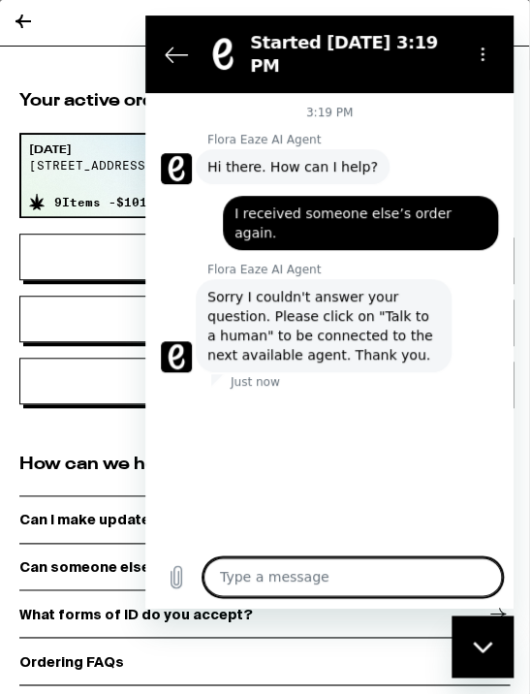
scroll to position [157, 0]
click at [81, 30] on div "Your Order" at bounding box center [264, 23] width 529 height 47
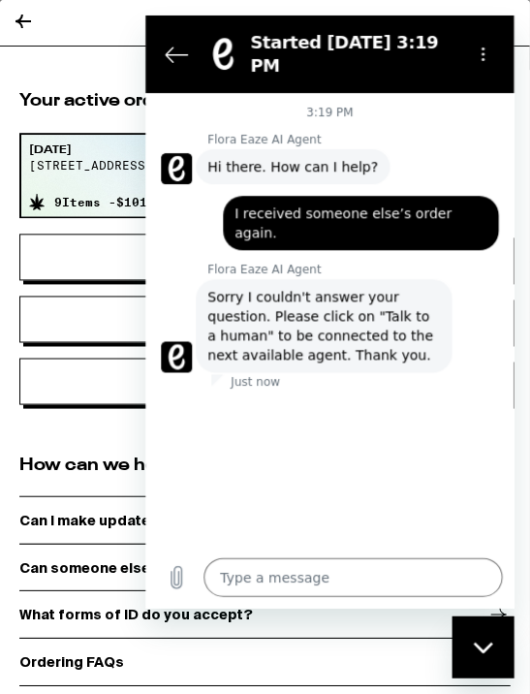
click at [29, 24] on icon at bounding box center [23, 21] width 23 height 23
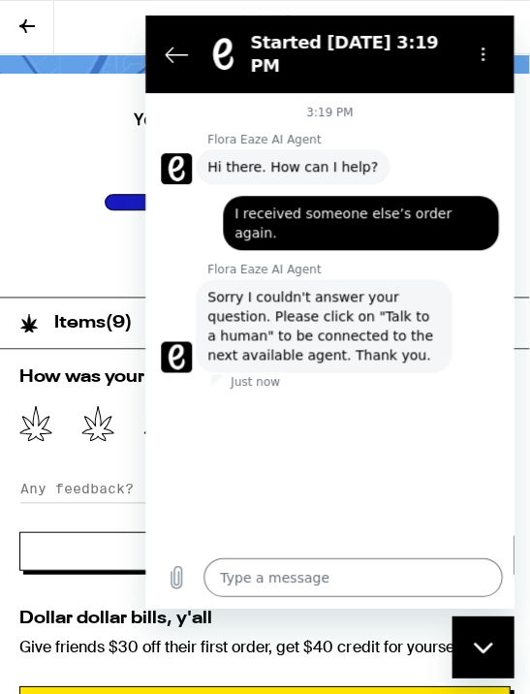
click at [71, 218] on div "Your order was delivered at 3:16 pm Order has been delivered" at bounding box center [264, 185] width 529 height 223
click at [42, 18] on button at bounding box center [27, 27] width 54 height 53
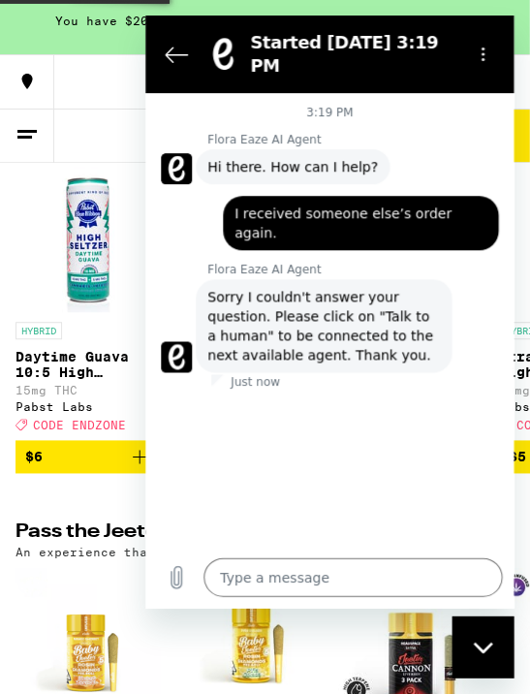
click at [22, 145] on button at bounding box center [27, 135] width 54 height 53
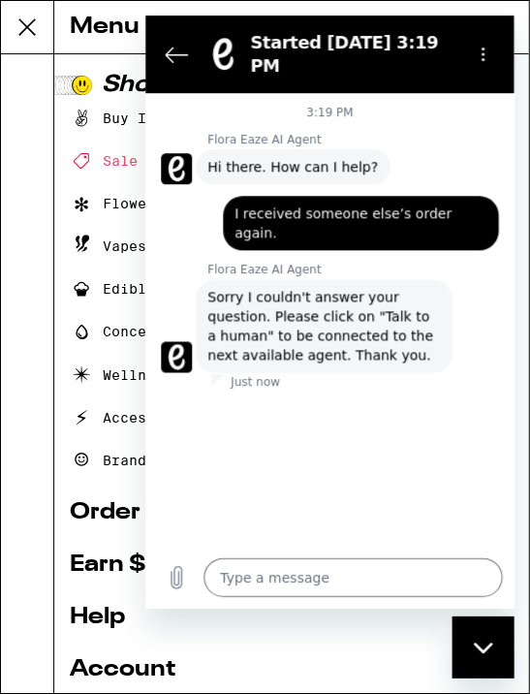
click at [339, 627] on link "Help" at bounding box center [291, 616] width 443 height 23
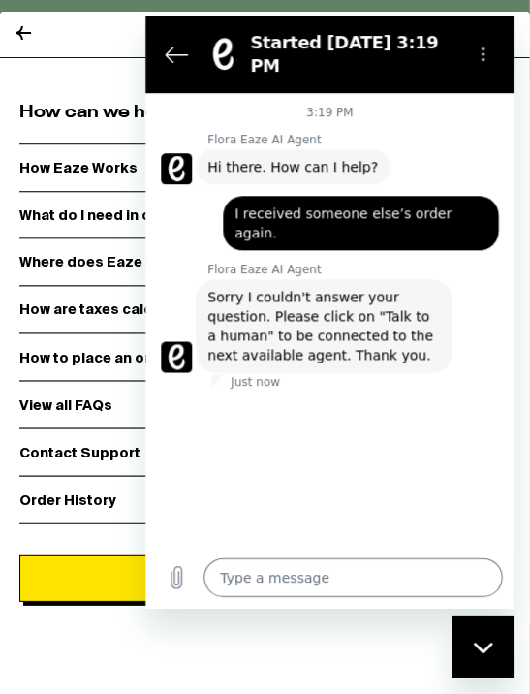
click at [188, 50] on button "Back to the conversation list" at bounding box center [176, 54] width 39 height 39
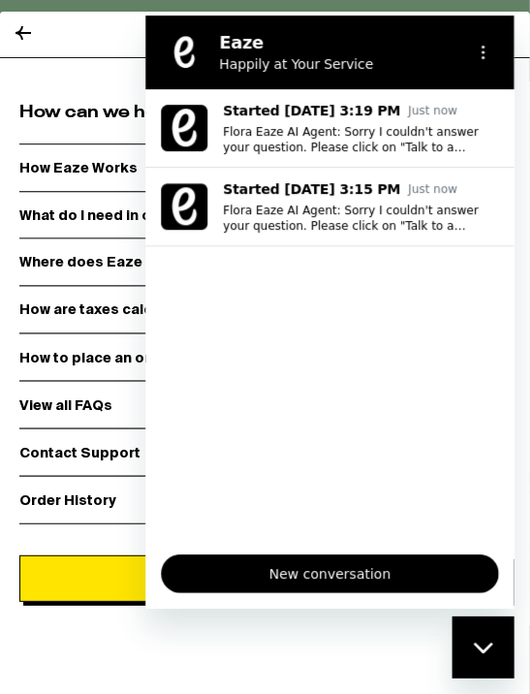
click at [19, 36] on icon at bounding box center [23, 32] width 23 height 23
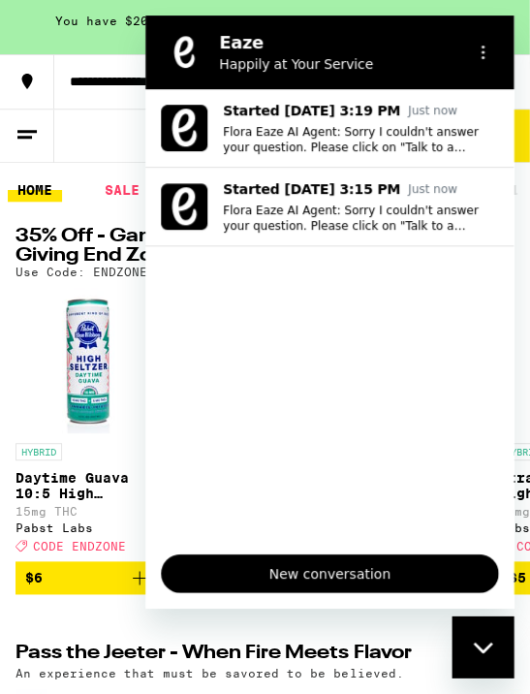
click at [481, 654] on div "Close messaging window" at bounding box center [482, 646] width 58 height 58
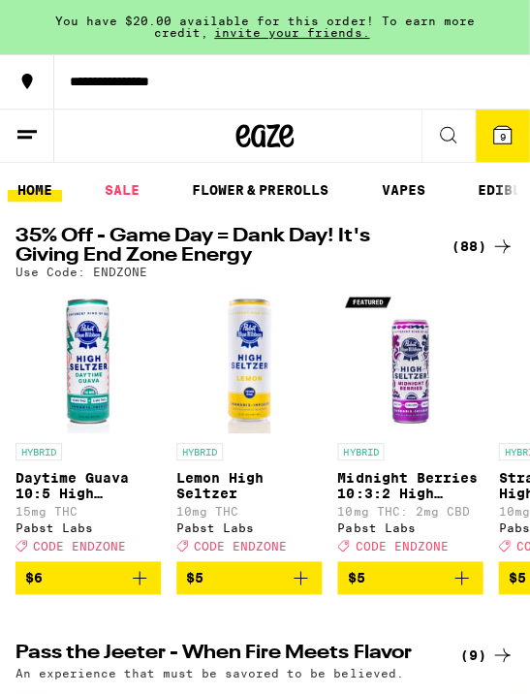
click at [18, 134] on icon at bounding box center [27, 134] width 23 height 23
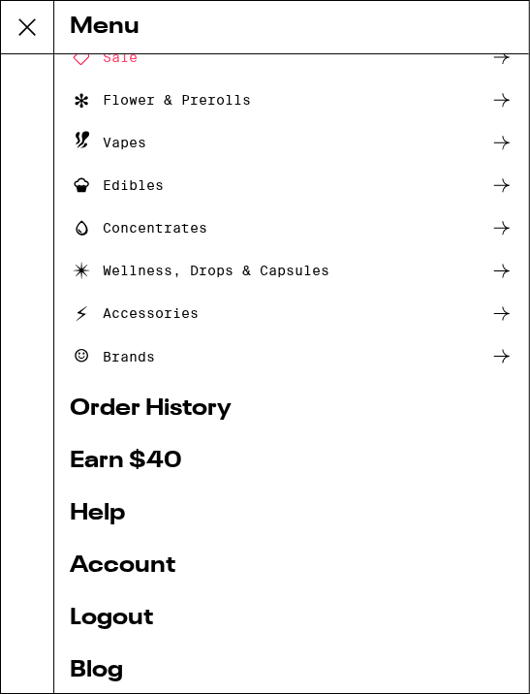
scroll to position [140, 0]
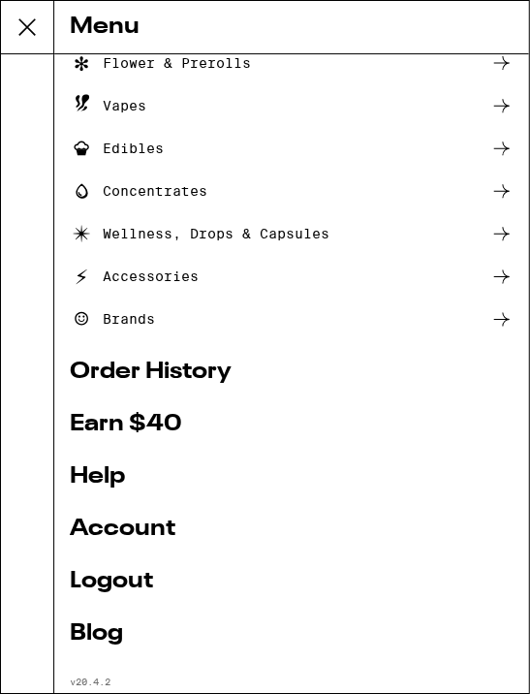
click at [171, 380] on link "Order History" at bounding box center [291, 370] width 443 height 23
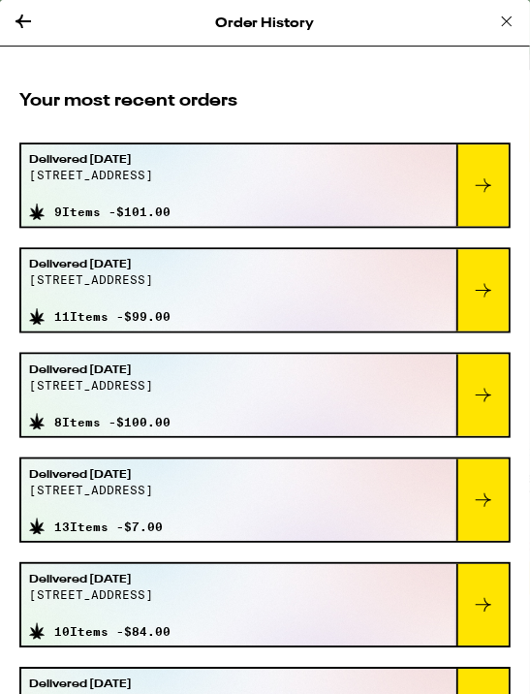
click at [481, 191] on icon at bounding box center [482, 184] width 23 height 23
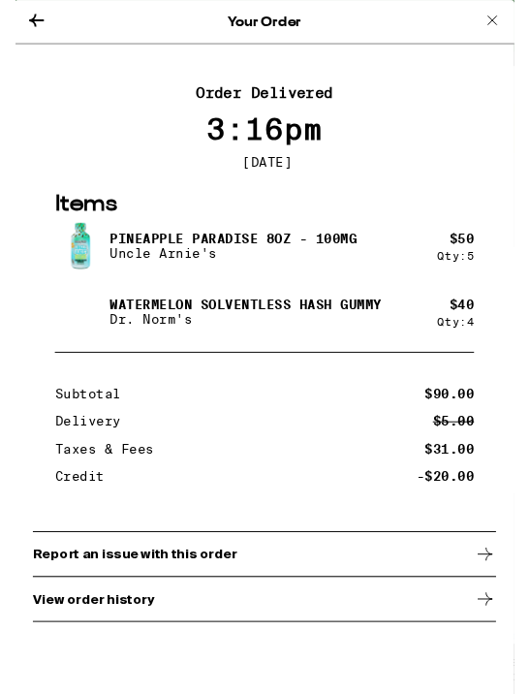
scroll to position [178, 0]
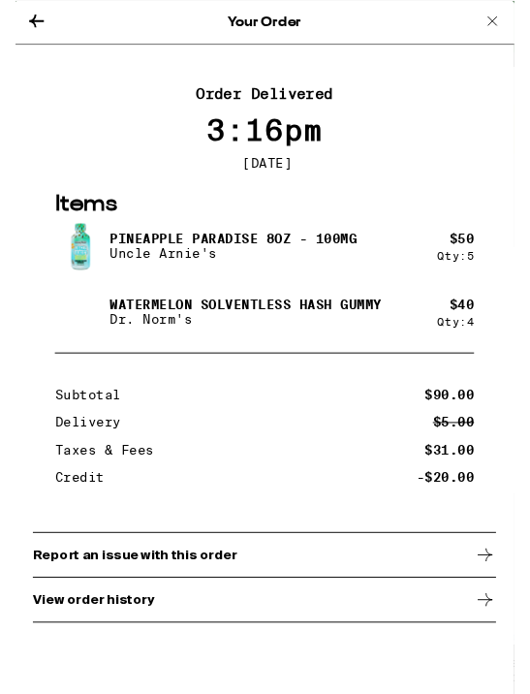
click at [495, 598] on icon at bounding box center [497, 585] width 23 height 23
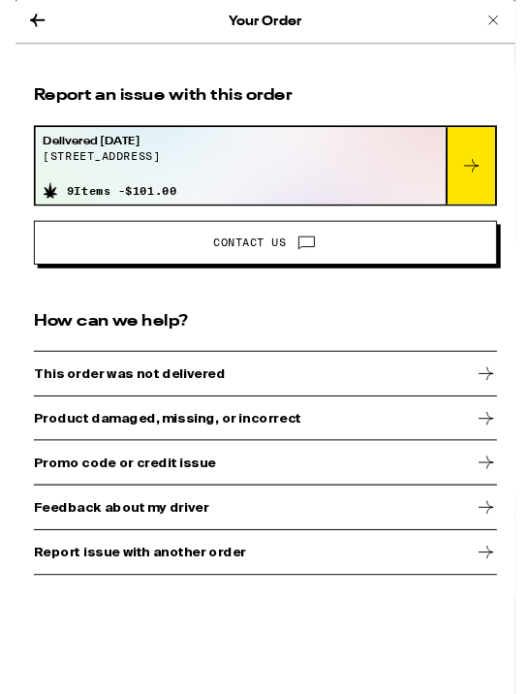
click at [493, 454] on icon at bounding box center [497, 442] width 23 height 23
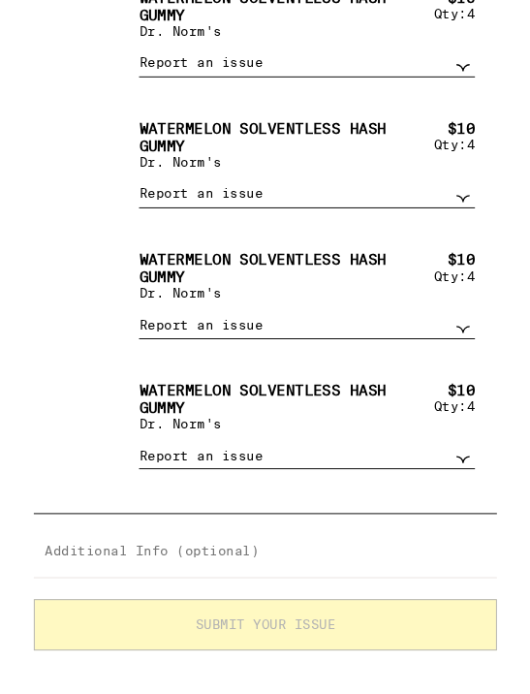
scroll to position [988, 0]
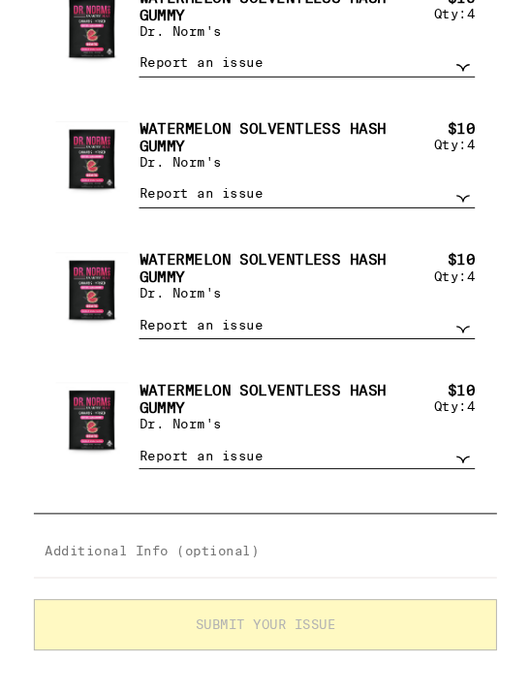
click at [372, 588] on textarea at bounding box center [264, 587] width 490 height 48
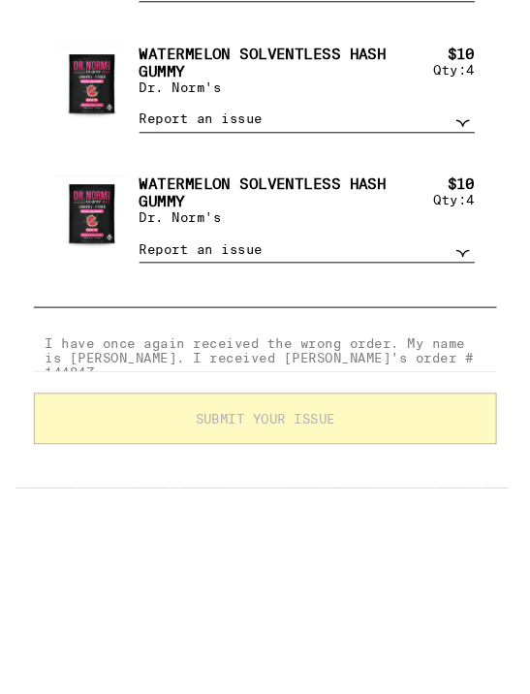
scroll to position [20, 0]
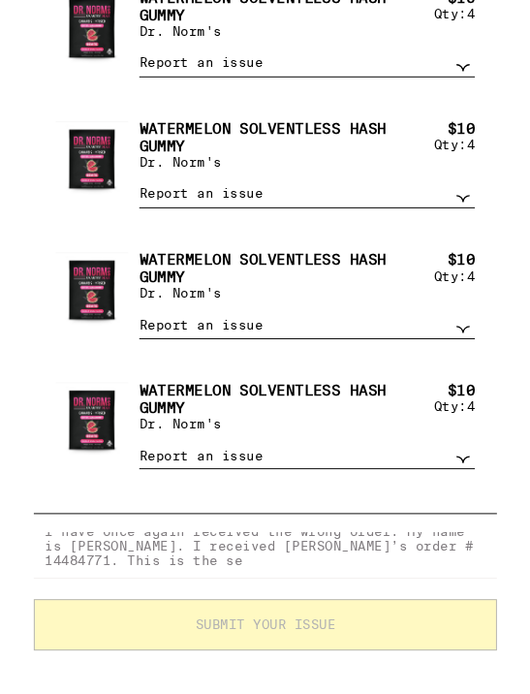
click at [265, 596] on textarea "I have once again received the wrong order. My name is [PERSON_NAME]. I receive…" at bounding box center [264, 587] width 490 height 48
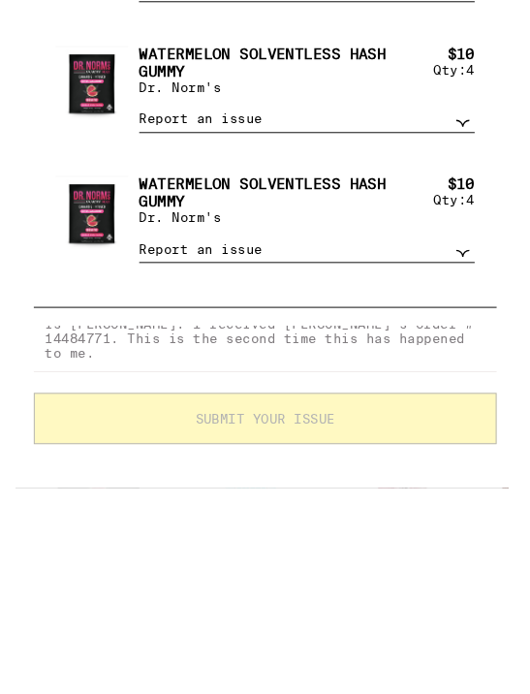
scroll to position [654, 0]
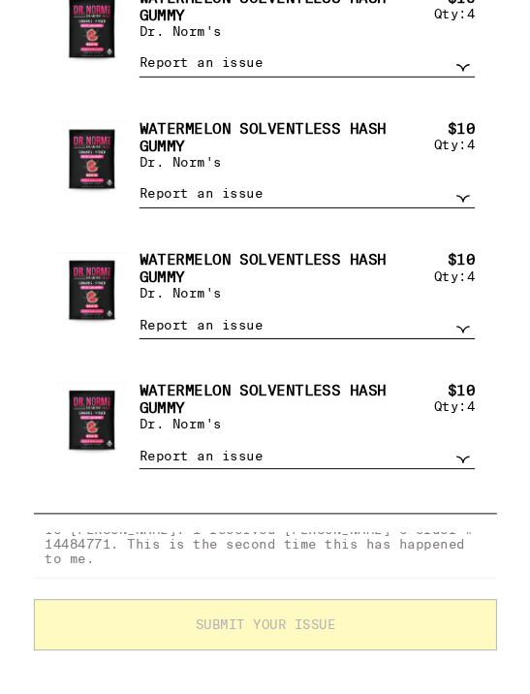
click at [298, 595] on textarea "I have once again received the wrong order. My name is [PERSON_NAME]. I receive…" at bounding box center [264, 587] width 490 height 48
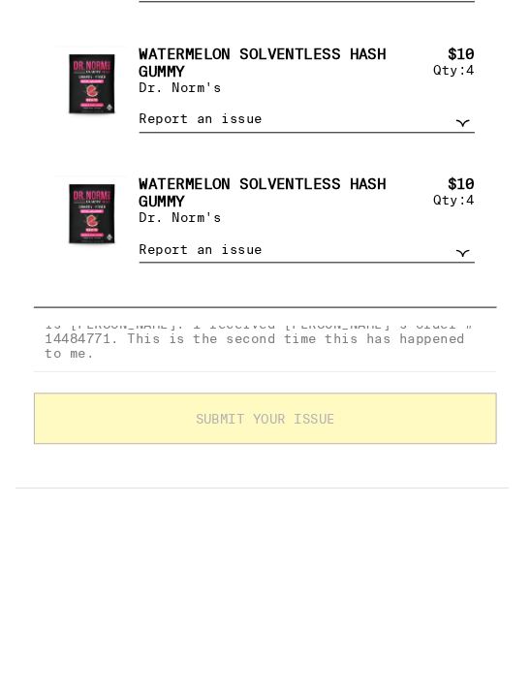
scroll to position [980, 0]
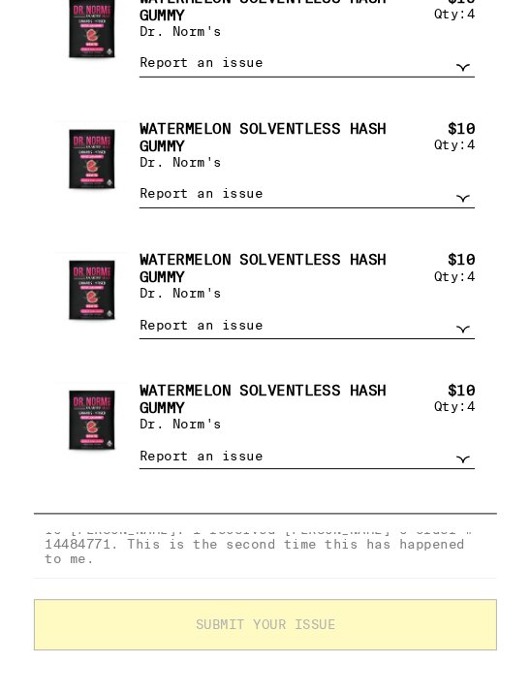
click at [297, 588] on textarea "I have once again received the wrong order. My name is [PERSON_NAME]. I receive…" at bounding box center [264, 587] width 490 height 48
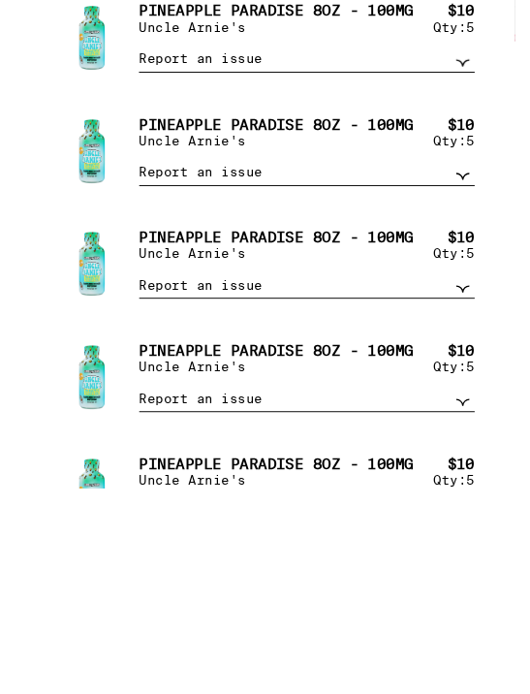
scroll to position [0, 0]
click at [476, 265] on select "Report an issue Item missing Item is broken/defective Received the wrong item L…" at bounding box center [309, 279] width 356 height 29
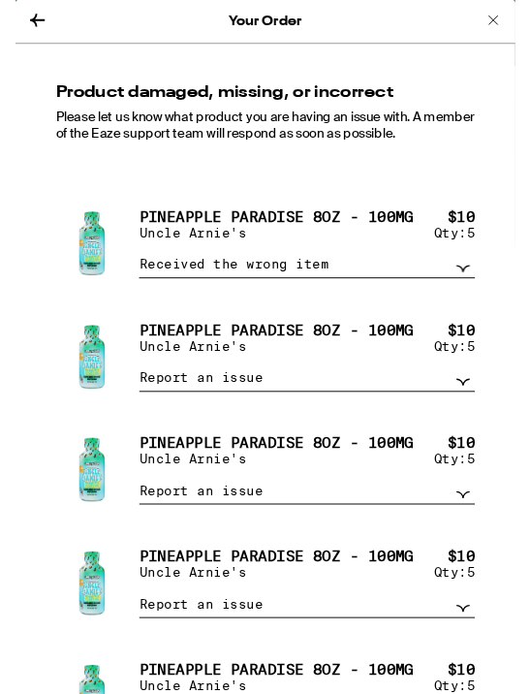
click at [472, 415] on select "Report an issue Item missing Item is broken/defective Received the wrong item L…" at bounding box center [309, 400] width 356 height 29
click at [482, 534] on select "Report an issue Item missing Item is broken/defective Received the wrong item L…" at bounding box center [309, 519] width 356 height 29
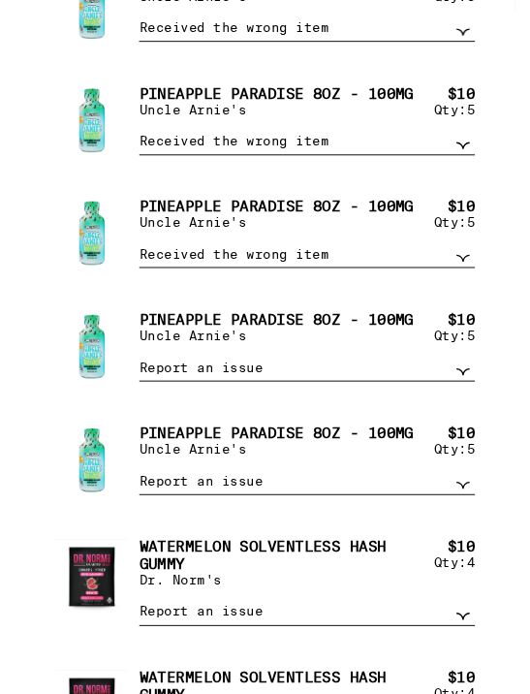
scroll to position [308, 0]
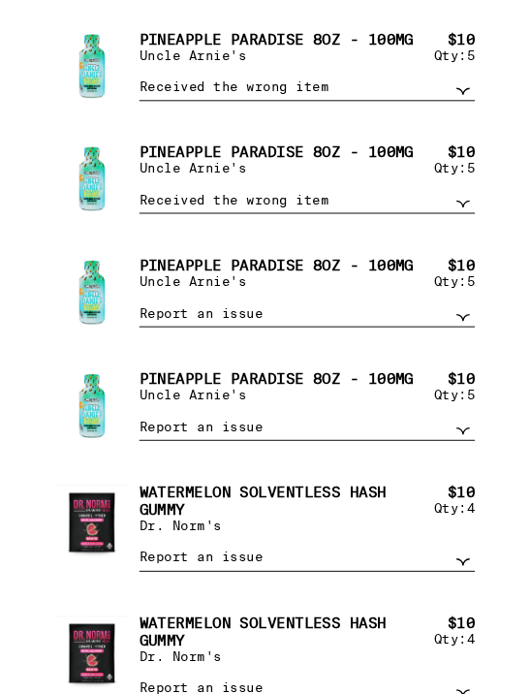
click at [479, 346] on select "Report an issue Item missing Item is broken/defective Received the wrong item L…" at bounding box center [309, 331] width 356 height 29
click at [476, 466] on select "Report an issue Item missing Item is broken/defective Received the wrong item L…" at bounding box center [309, 451] width 356 height 29
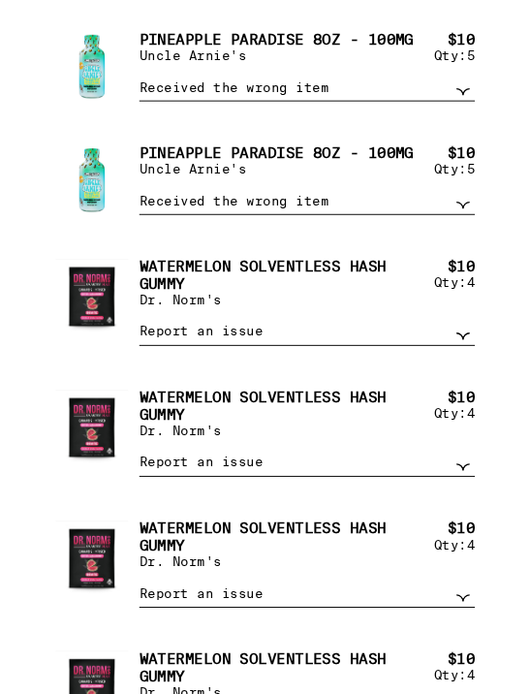
scroll to position [547, 0]
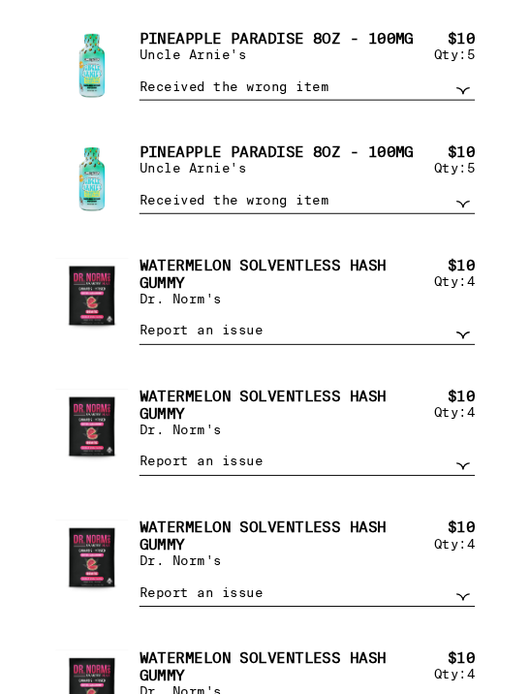
click at [476, 365] on select "Report an issue Item missing Item is broken/defective Received the wrong item L…" at bounding box center [309, 350] width 356 height 29
click at [476, 504] on select "Report an issue Item missing Item is broken/defective Received the wrong item L…" at bounding box center [309, 489] width 356 height 29
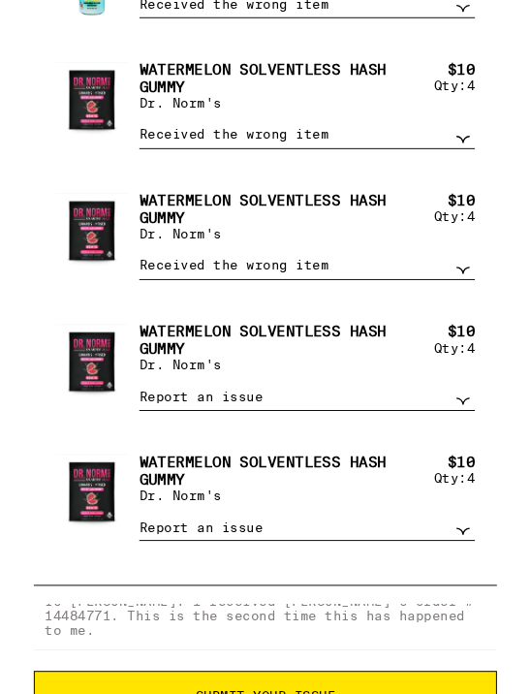
scroll to position [758, 0]
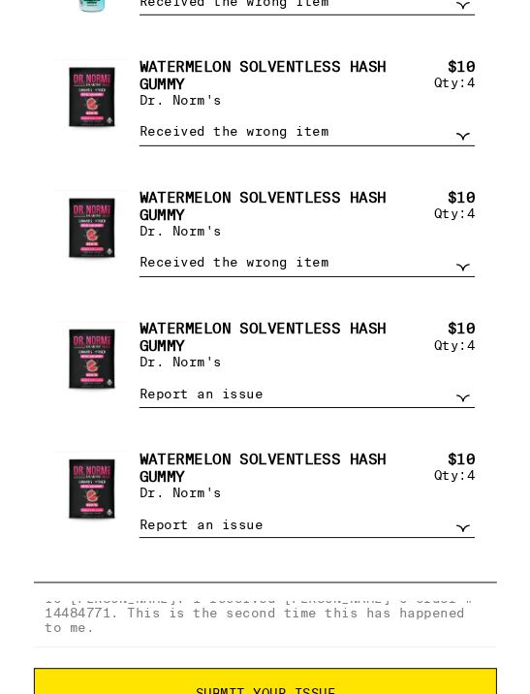
click at [472, 432] on select "Report an issue Item missing Item is broken/defective Received the wrong item L…" at bounding box center [309, 417] width 356 height 29
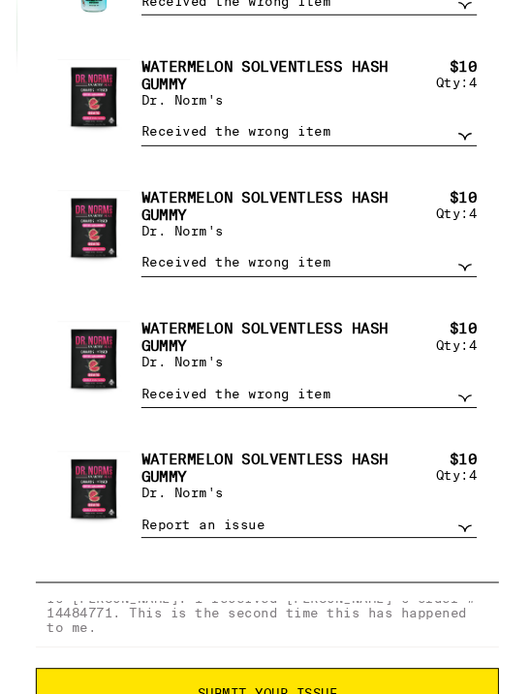
scroll to position [2564, 0]
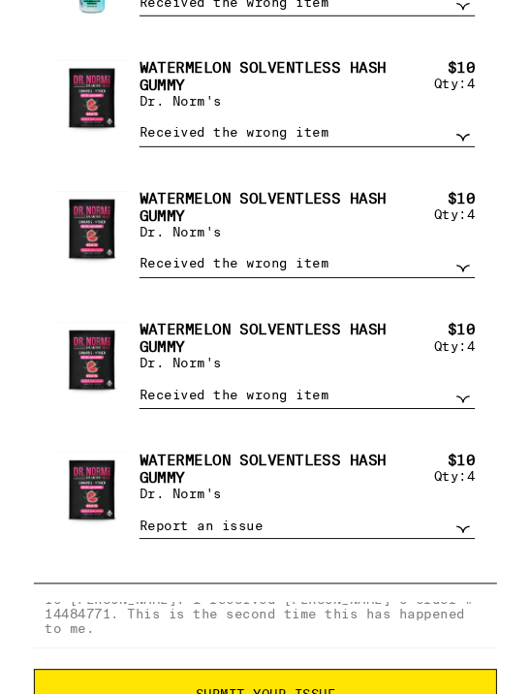
click at [466, 570] on select "Report an issue Item missing Item is broken/defective Received the wrong item L…" at bounding box center [309, 555] width 356 height 29
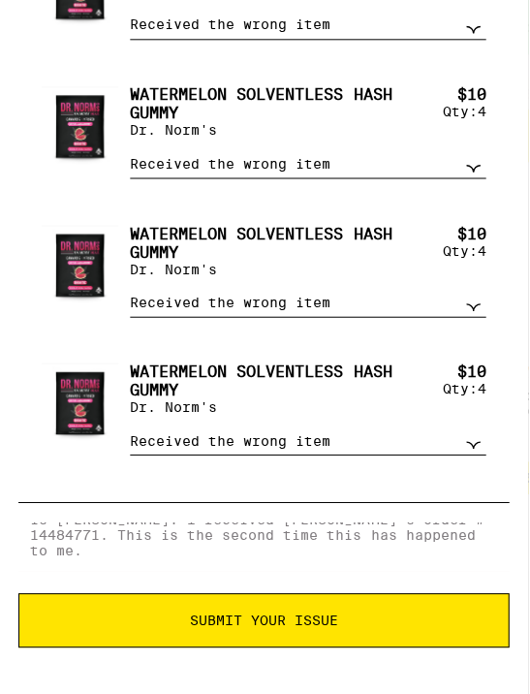
scroll to position [1029, 0]
click at [233, 620] on span "Submit Your Issue" at bounding box center [265, 619] width 148 height 14
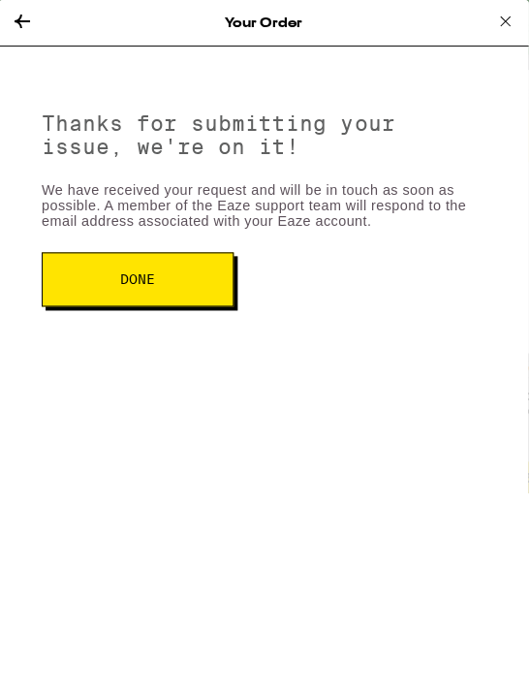
scroll to position [0, 0]
click at [193, 287] on button "Done" at bounding box center [139, 279] width 192 height 54
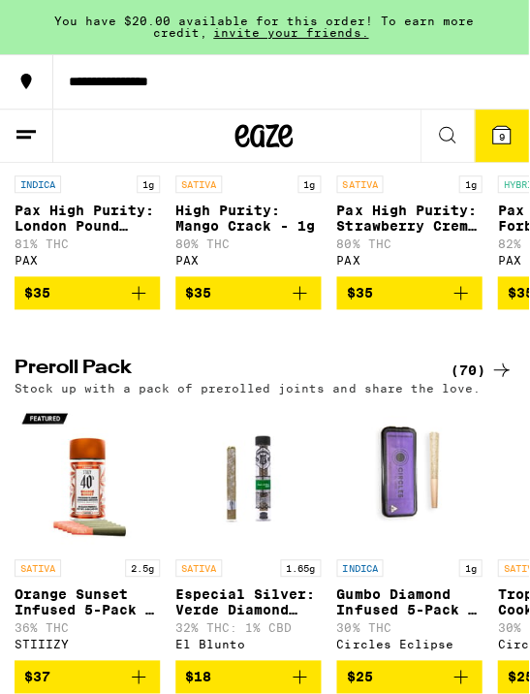
scroll to position [3635, 0]
